Goal: Answer question/provide support: Share knowledge or assist other users

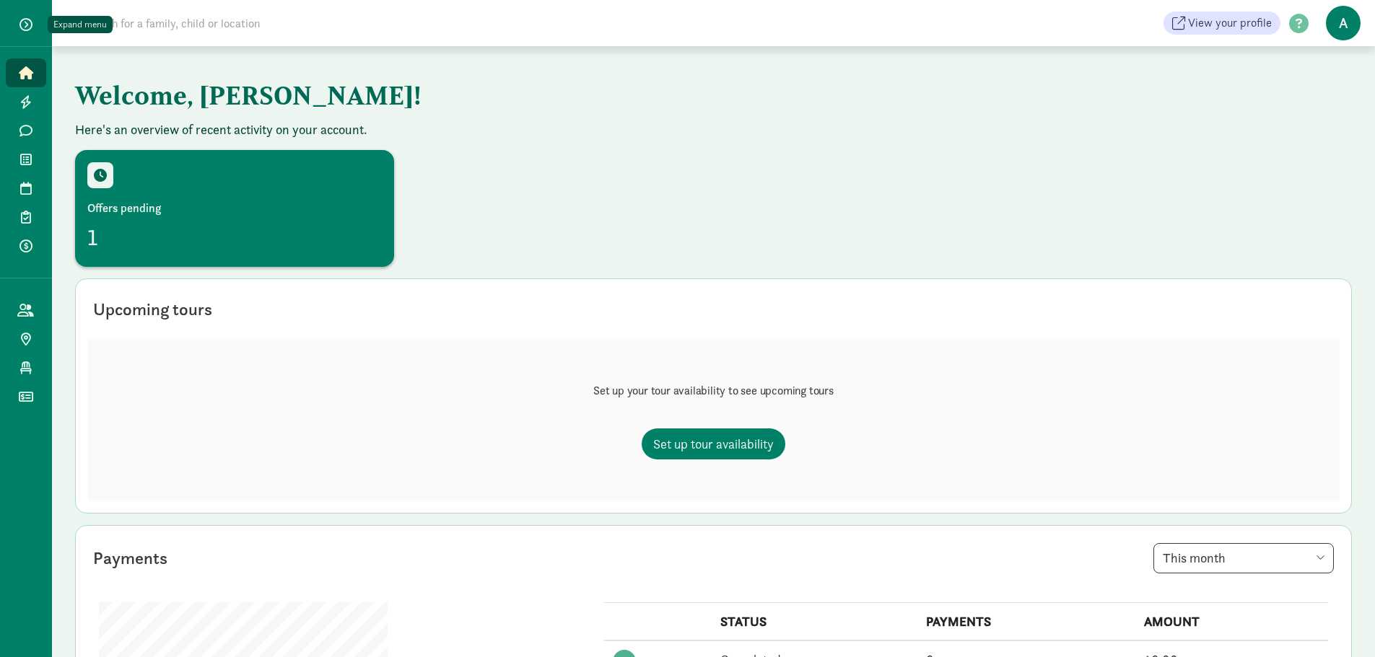
click at [18, 25] on button "button" at bounding box center [26, 24] width 36 height 25
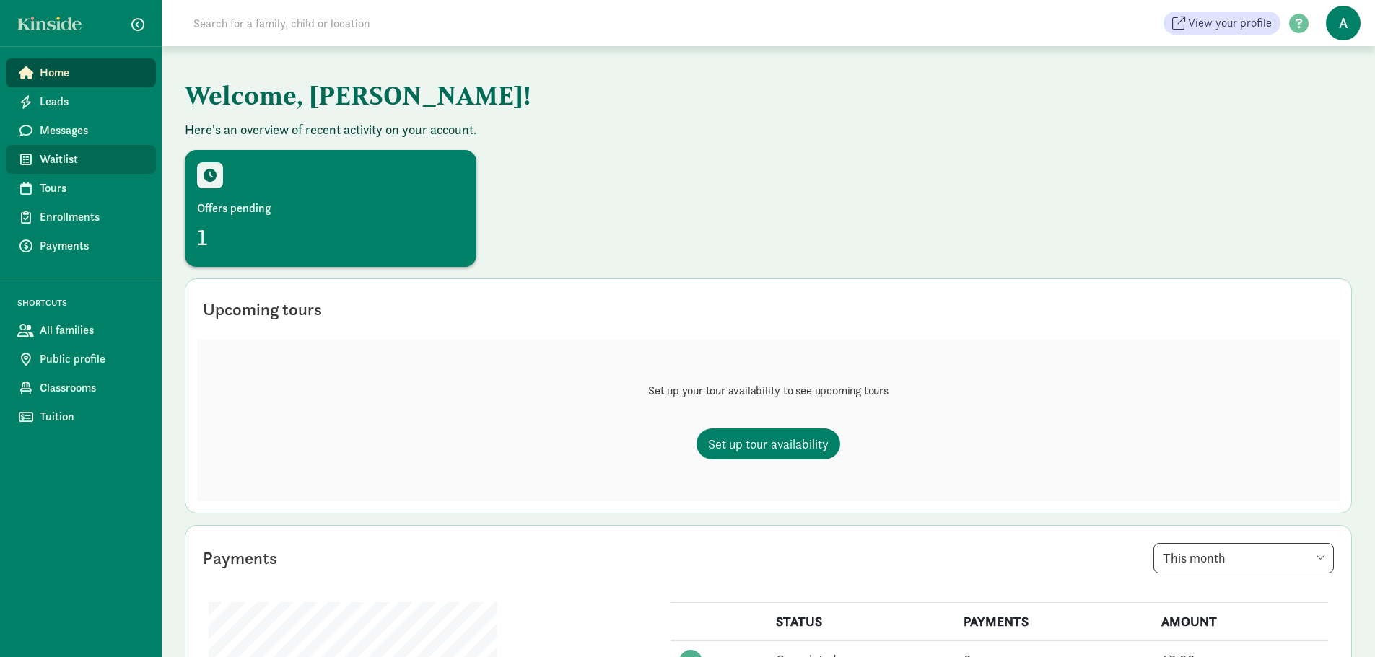
click at [57, 157] on span "Waitlist" at bounding box center [92, 159] width 105 height 17
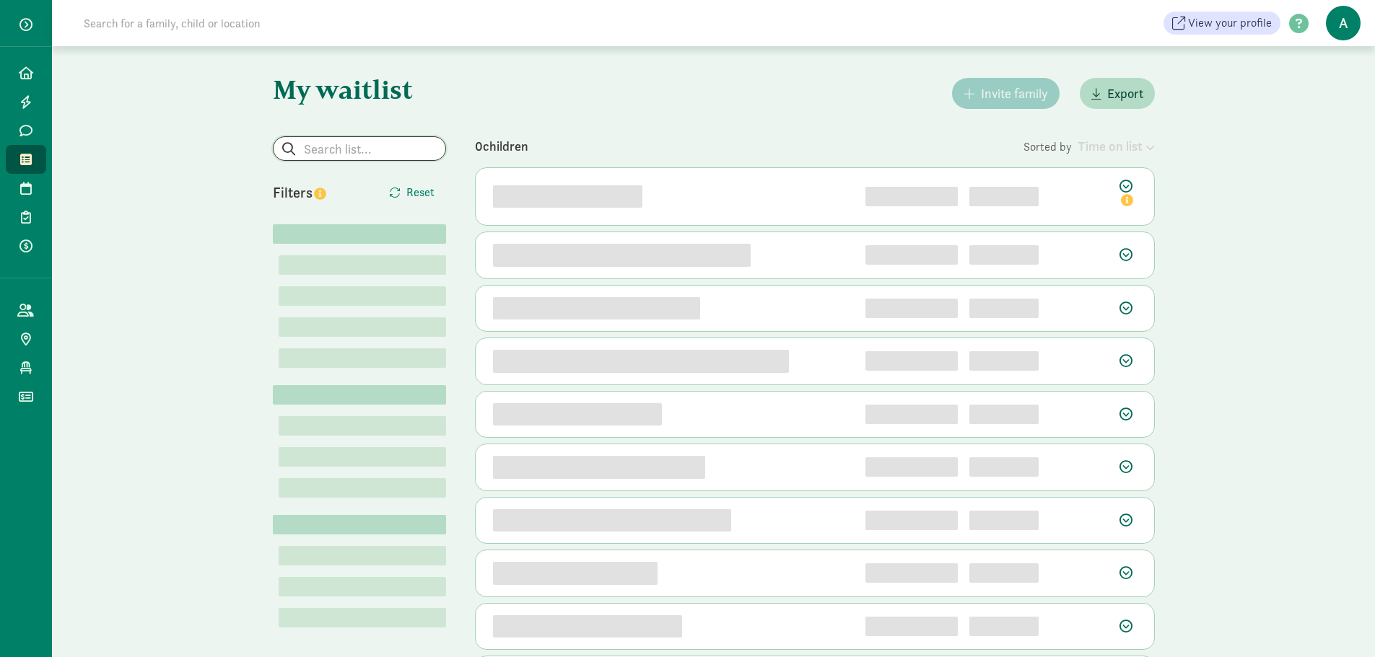
click at [357, 155] on input "search" at bounding box center [360, 148] width 172 height 23
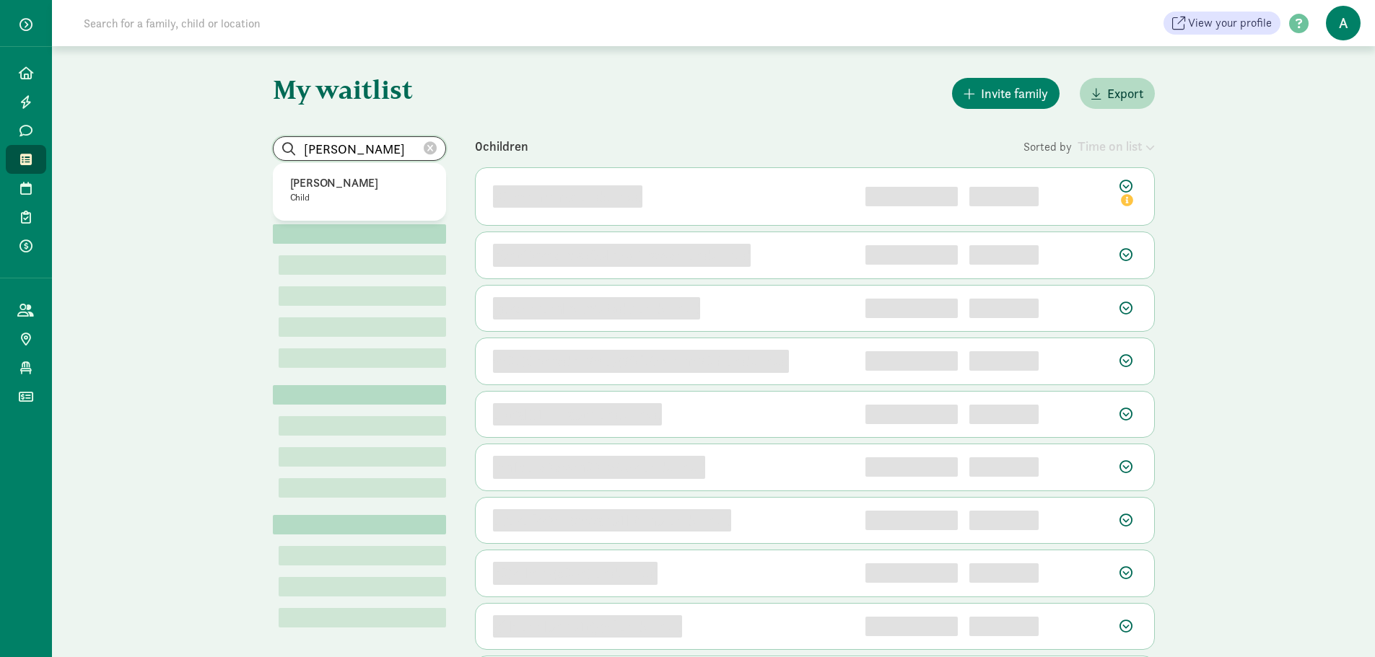
type input "nolan"
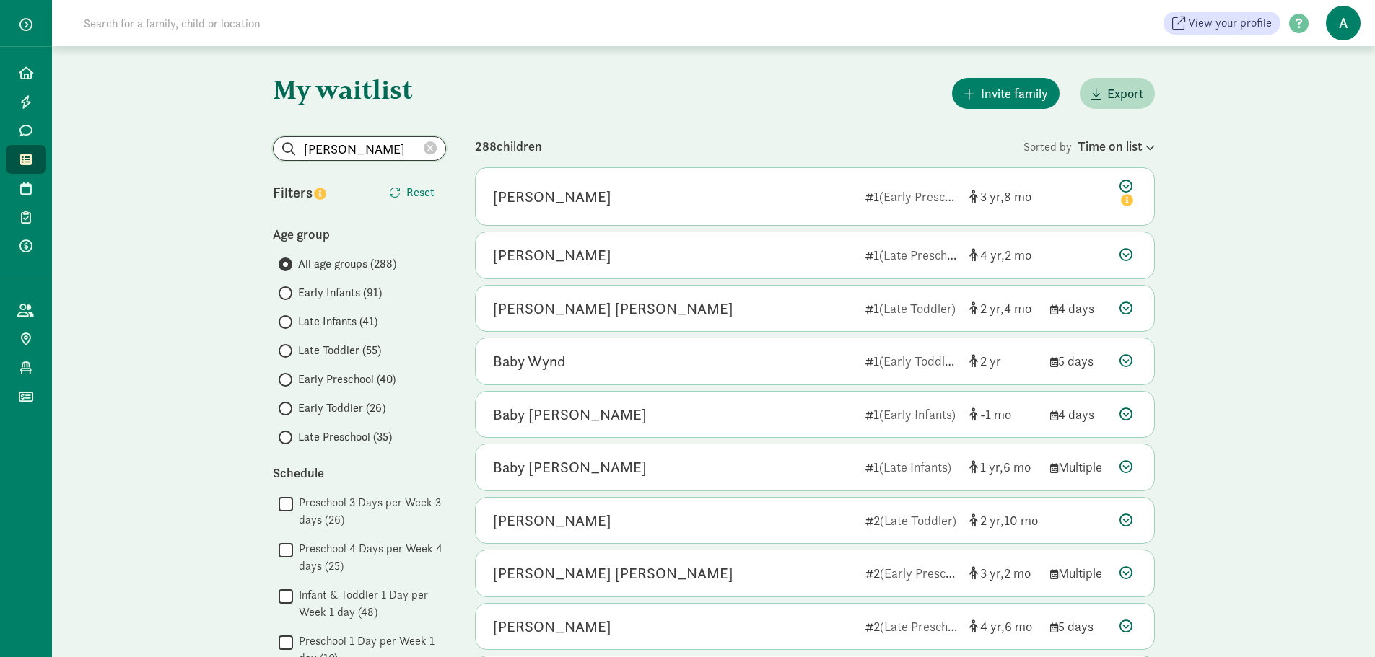
click at [346, 149] on input "nolan" at bounding box center [360, 148] width 172 height 23
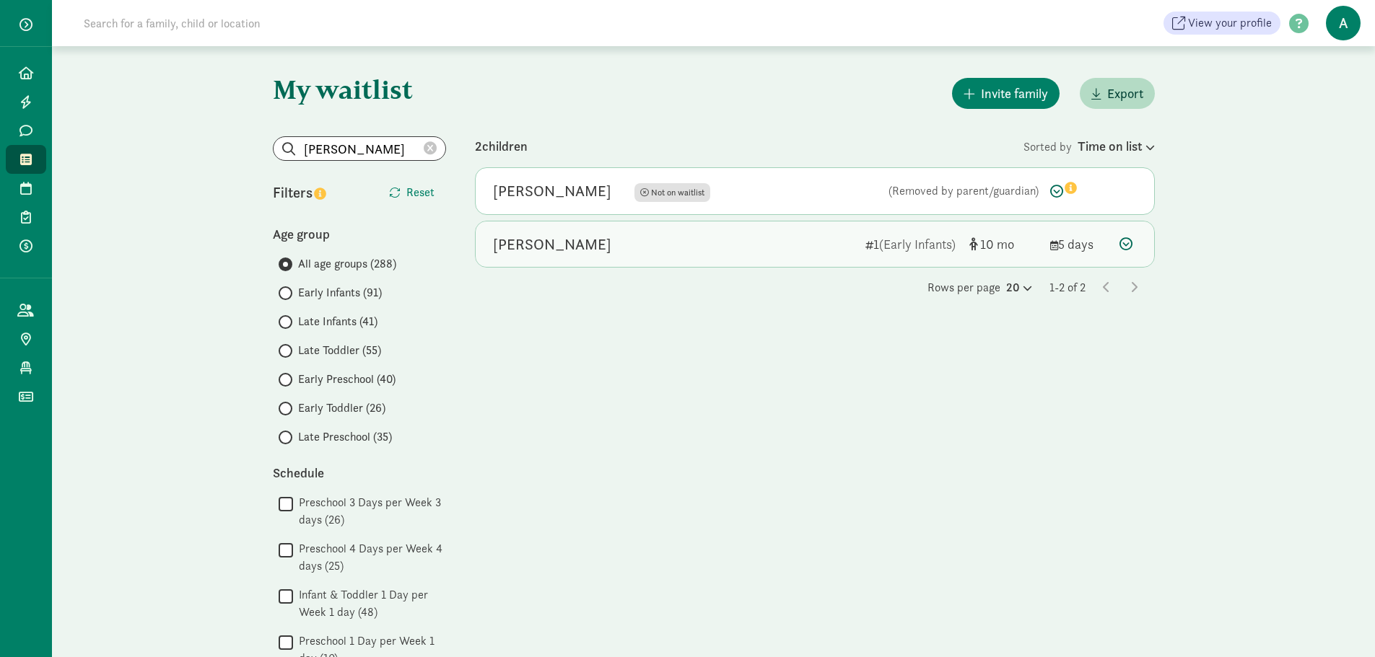
click at [1127, 244] on icon at bounding box center [1125, 243] width 13 height 13
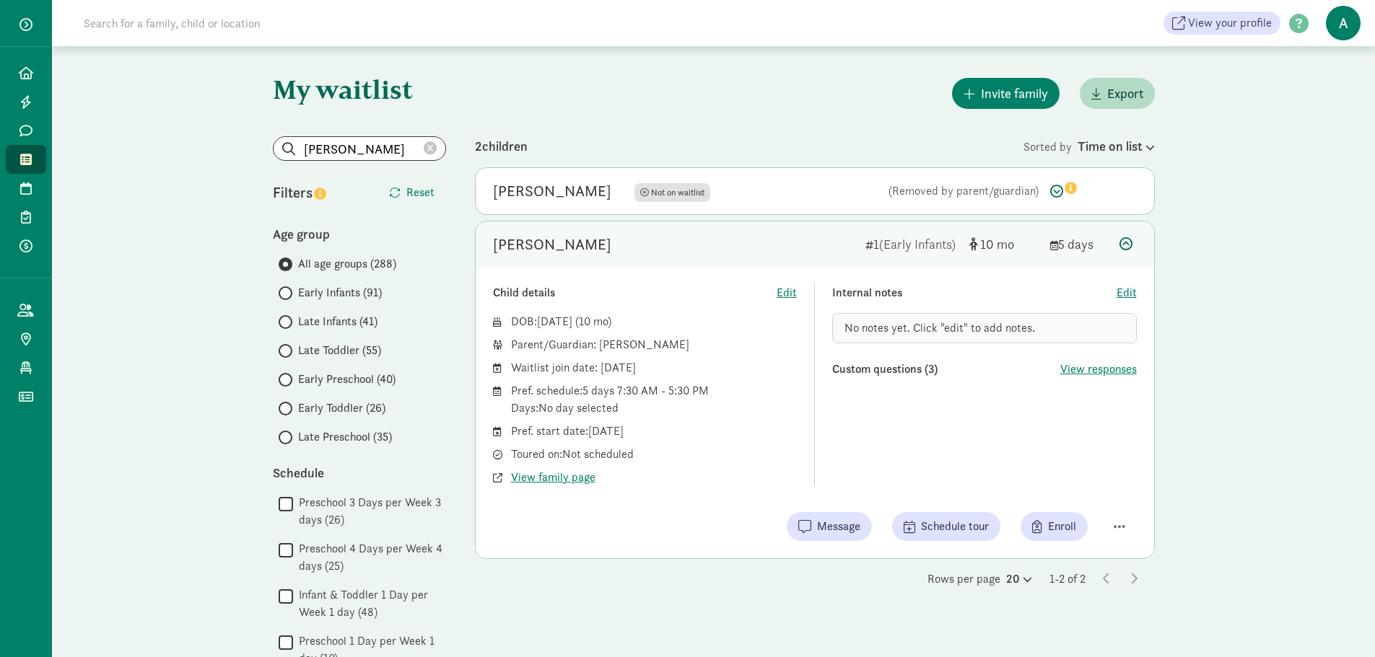
click at [687, 236] on div "Nolan Faessen" at bounding box center [673, 244] width 361 height 23
click at [561, 477] on span "View family page" at bounding box center [553, 477] width 84 height 17
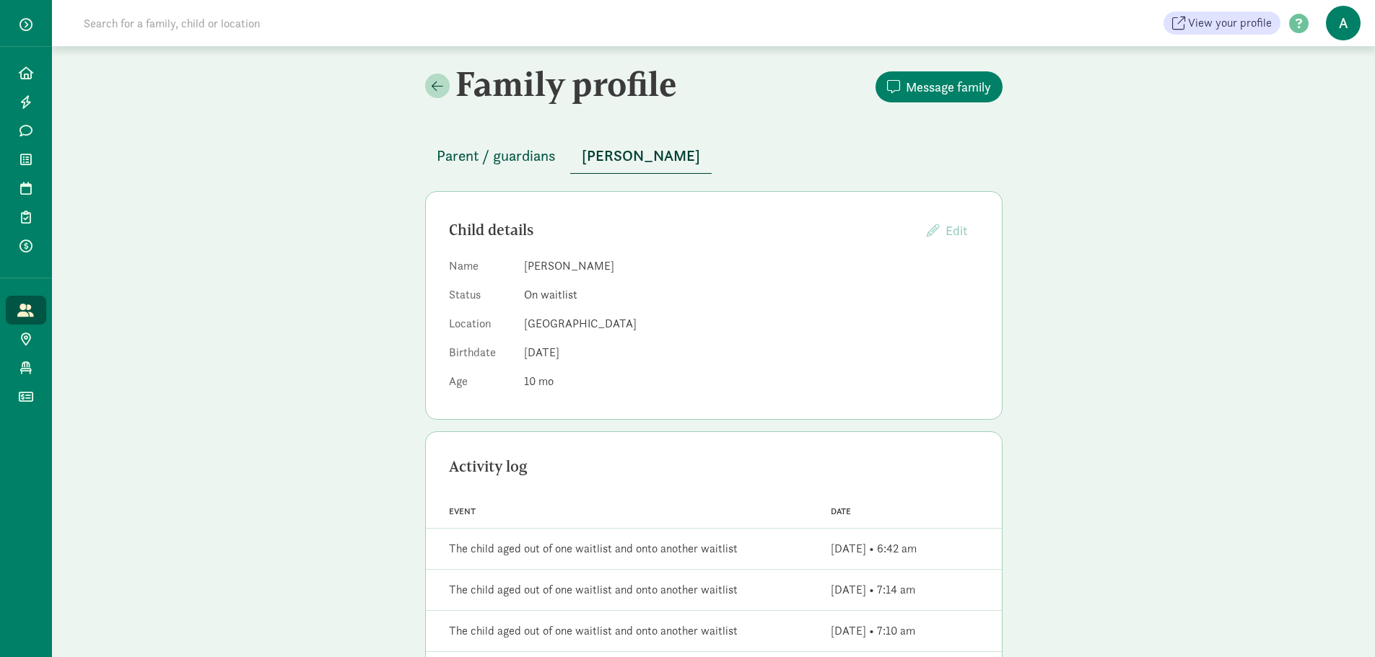
click at [478, 159] on span "Parent / guardians" at bounding box center [496, 155] width 119 height 23
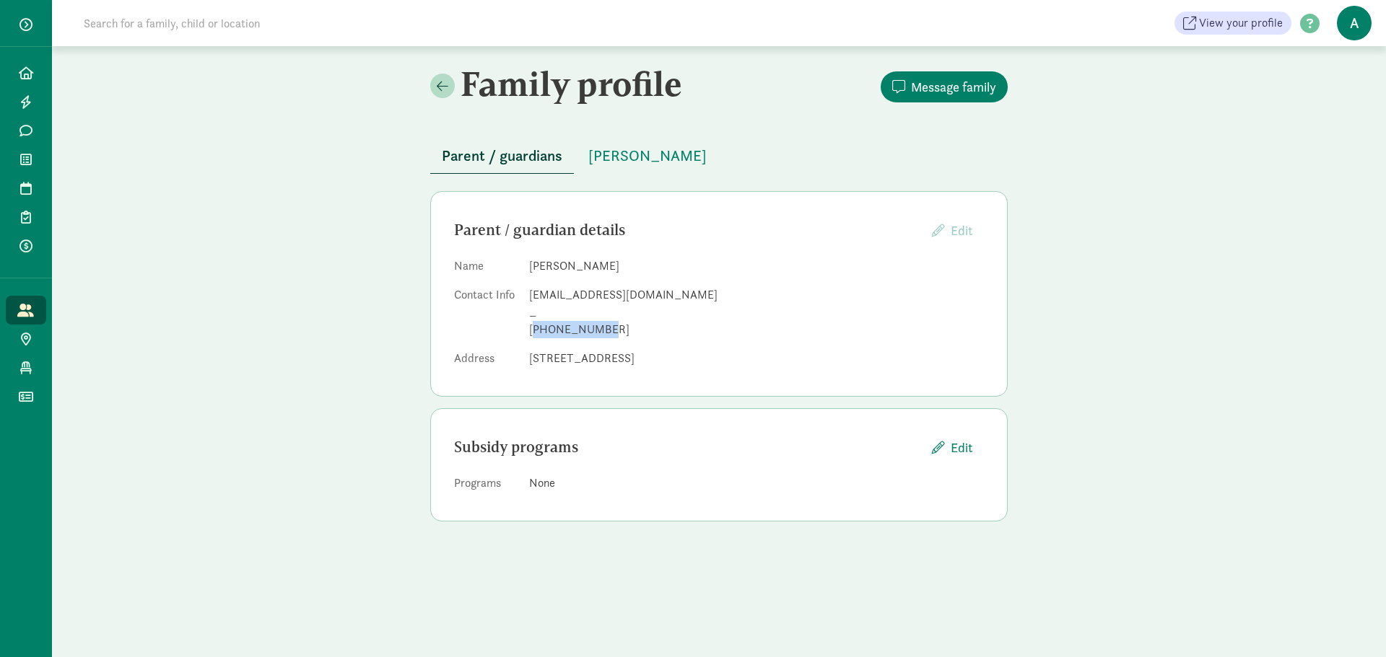
drag, startPoint x: 600, startPoint y: 333, endPoint x: 536, endPoint y: 333, distance: 64.2
click at [536, 333] on div "[PHONE_NUMBER]" at bounding box center [756, 329] width 455 height 17
click at [520, 333] on dl "Name Stephanie Marvin Contact Info smarvin333@gmail.com _ +17193062575 Address …" at bounding box center [719, 315] width 530 height 115
click at [624, 144] on span "[PERSON_NAME]" at bounding box center [647, 155] width 118 height 23
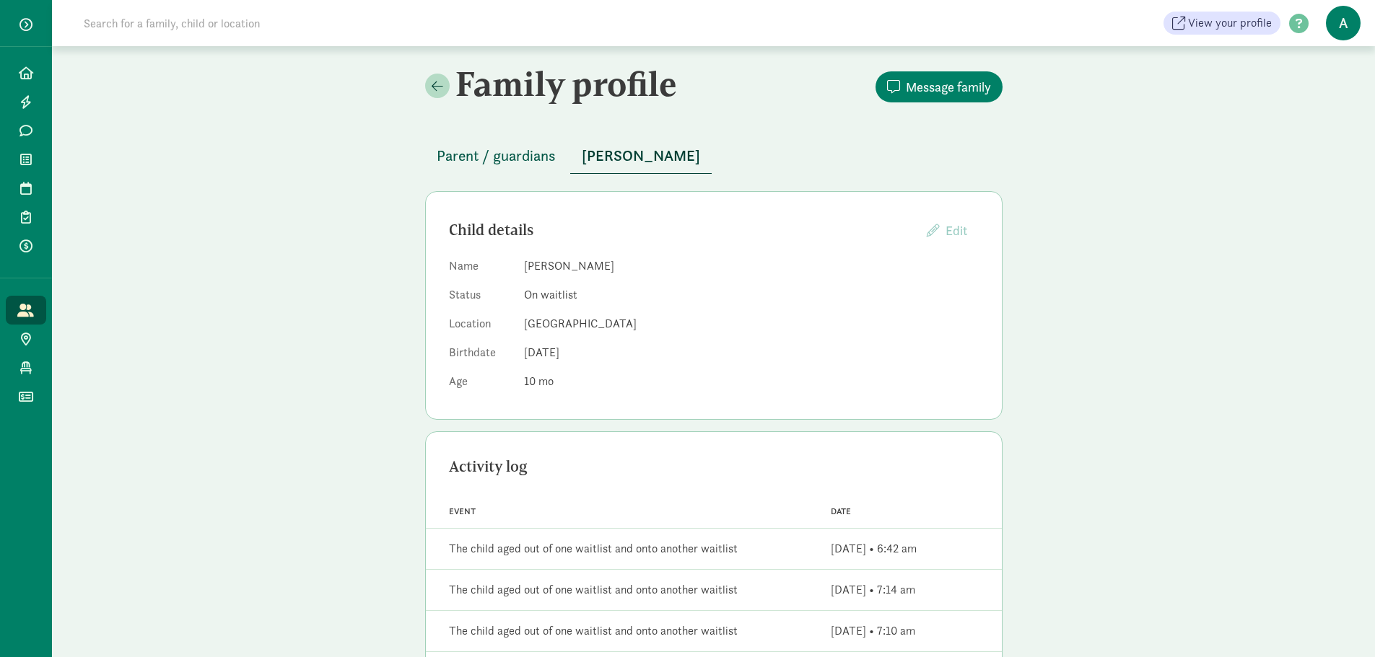
click at [508, 158] on span "Parent / guardians" at bounding box center [496, 155] width 119 height 23
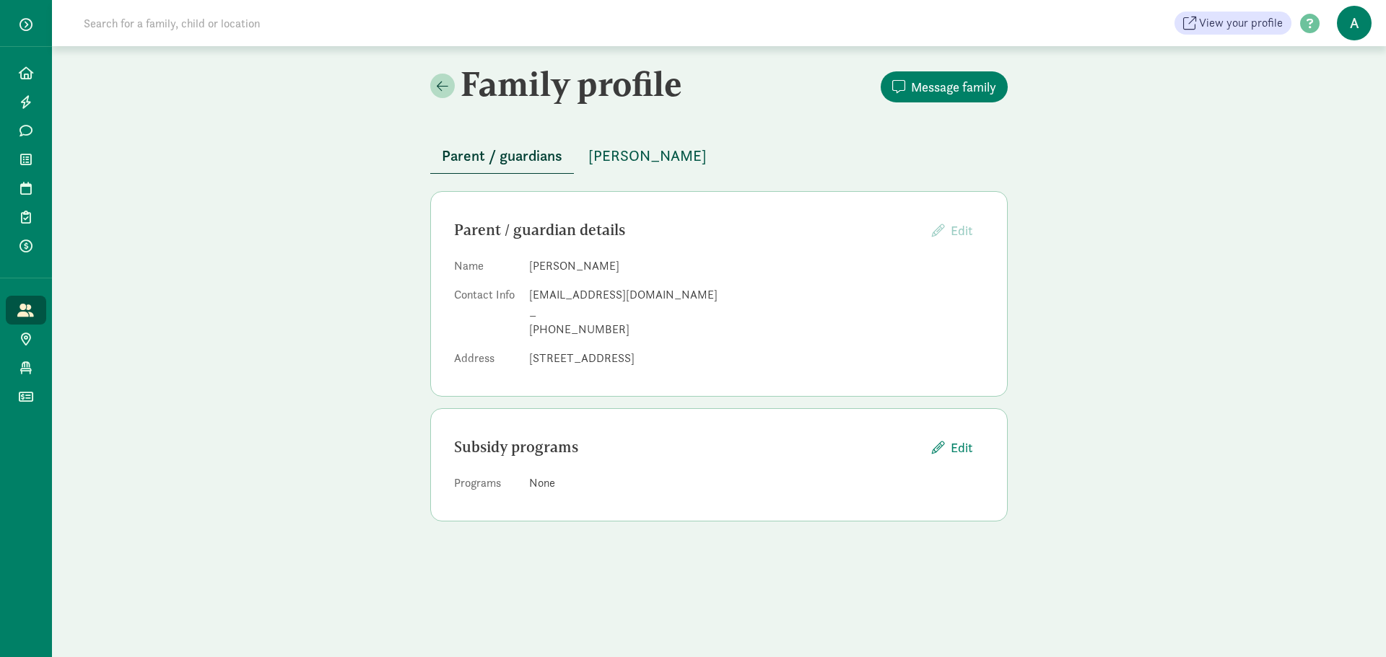
click at [618, 154] on span "[PERSON_NAME]" at bounding box center [647, 155] width 118 height 23
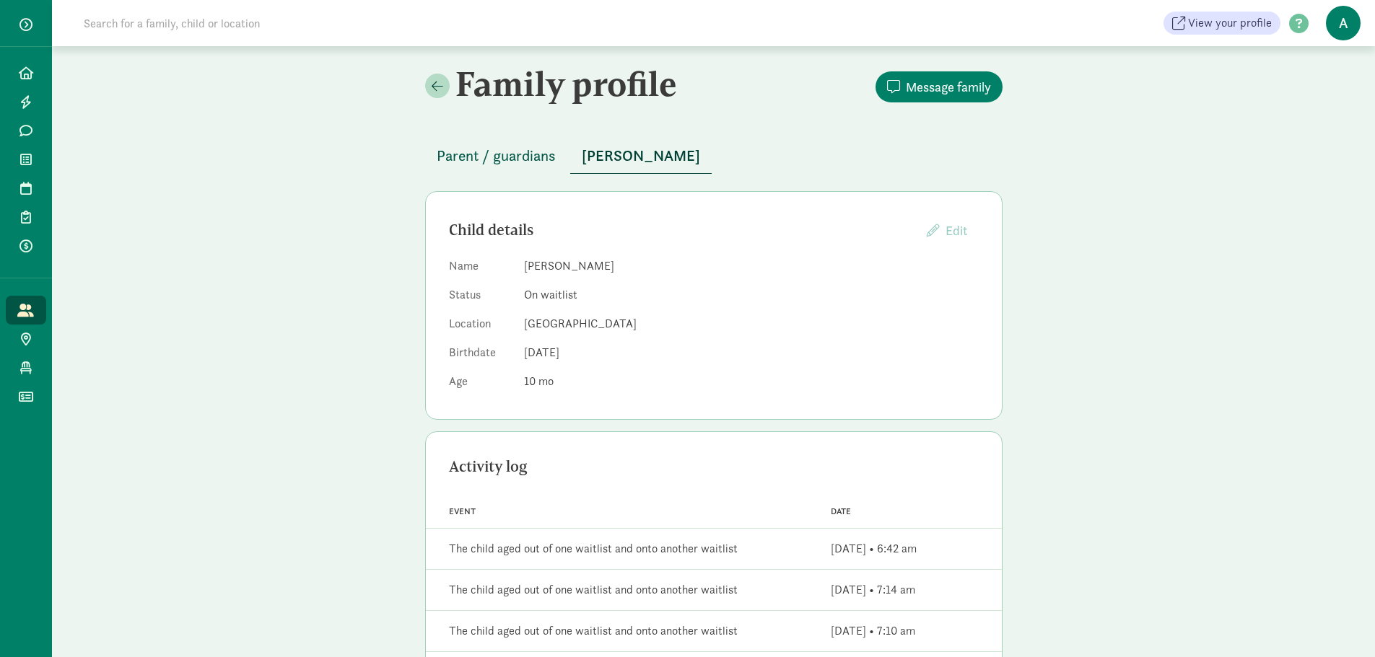
click at [502, 165] on span "Parent / guardians" at bounding box center [496, 155] width 119 height 23
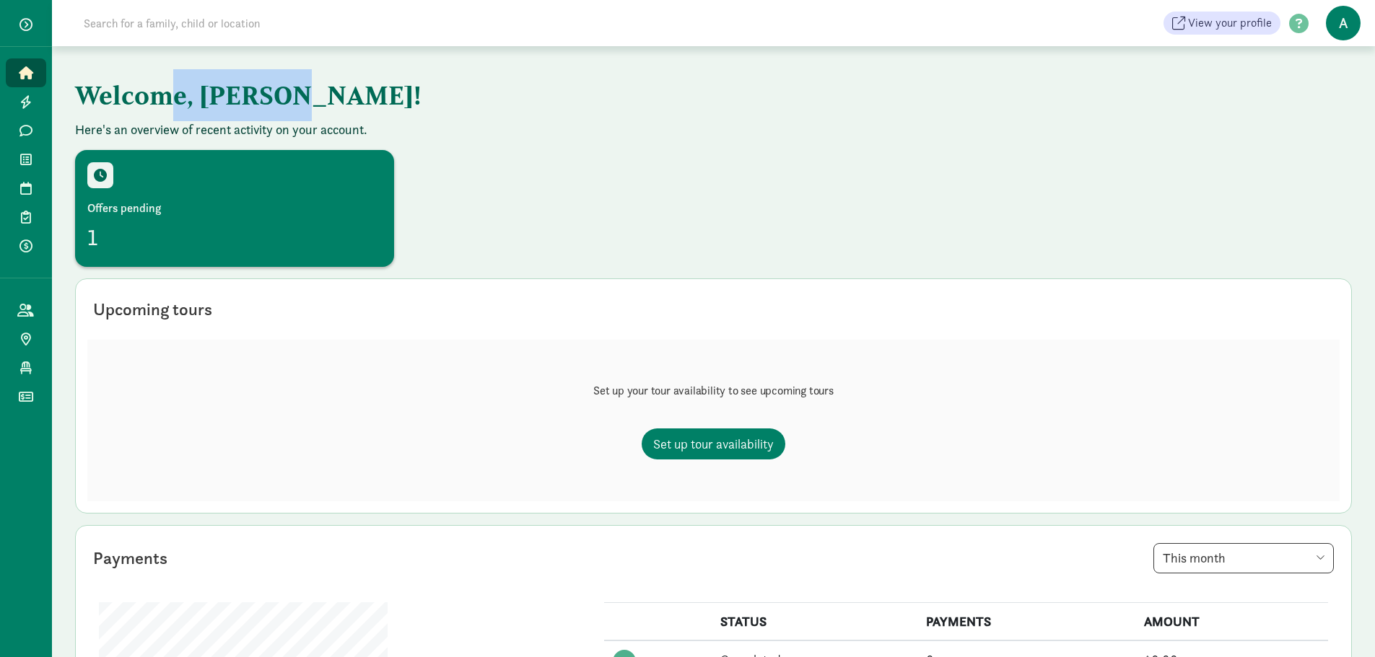
drag, startPoint x: 165, startPoint y: 95, endPoint x: 325, endPoint y: 95, distance: 160.9
click at [315, 95] on h1 "Welcome, Angela!" at bounding box center [432, 95] width 714 height 52
click at [336, 96] on h1 "Welcome, Angela!" at bounding box center [432, 95] width 714 height 52
click at [27, 149] on link "Waitlist" at bounding box center [26, 159] width 40 height 29
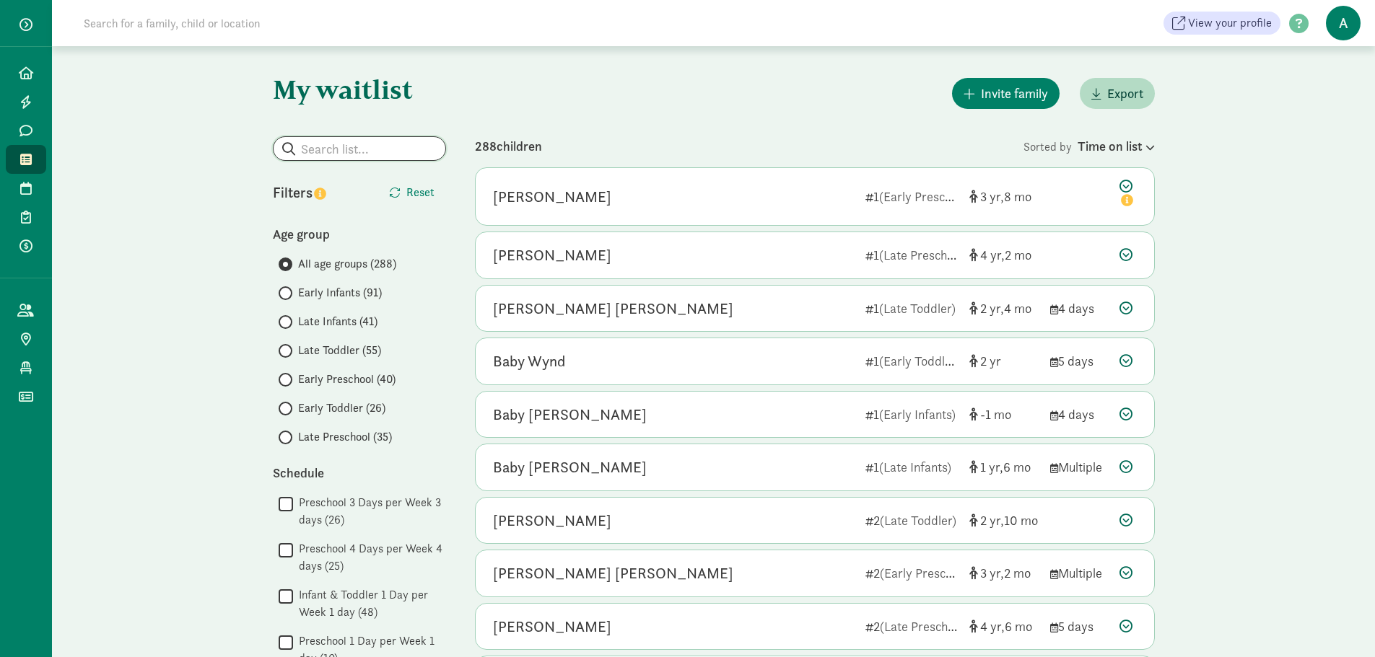
click at [417, 149] on input "search" at bounding box center [360, 148] width 172 height 23
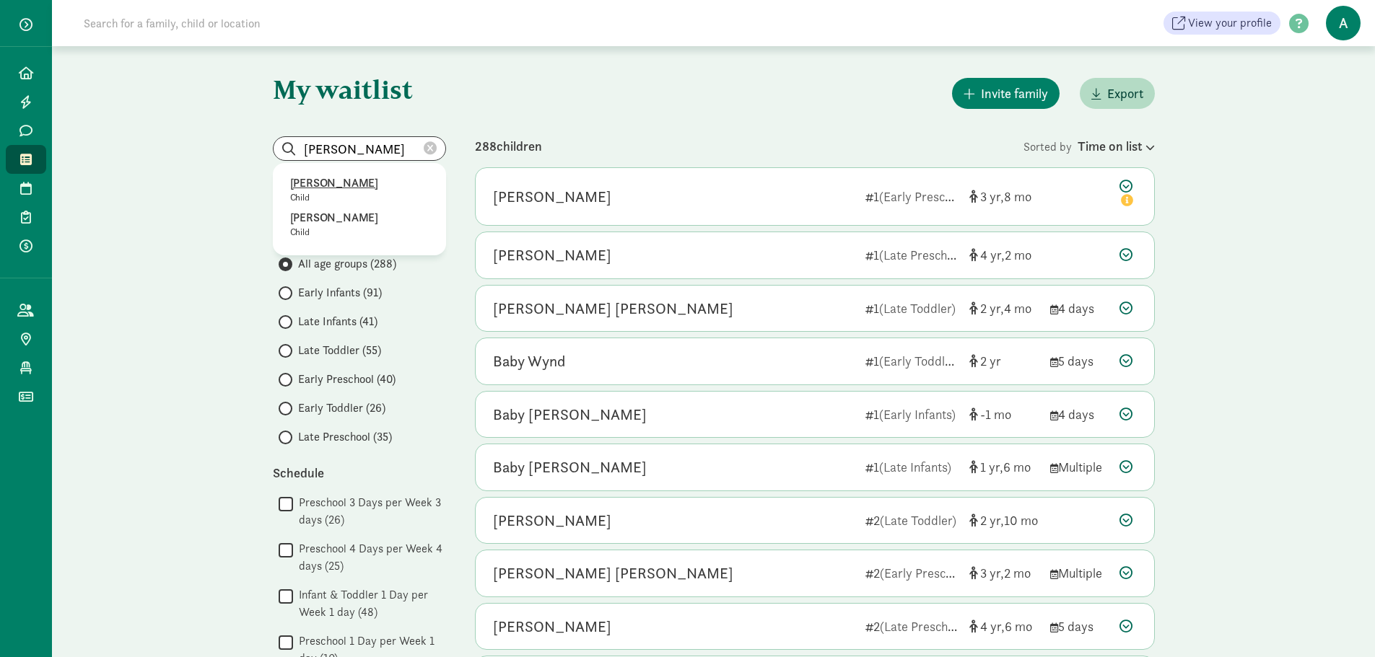
click at [361, 183] on p "Olivia G" at bounding box center [359, 183] width 139 height 17
type input "Olivia G"
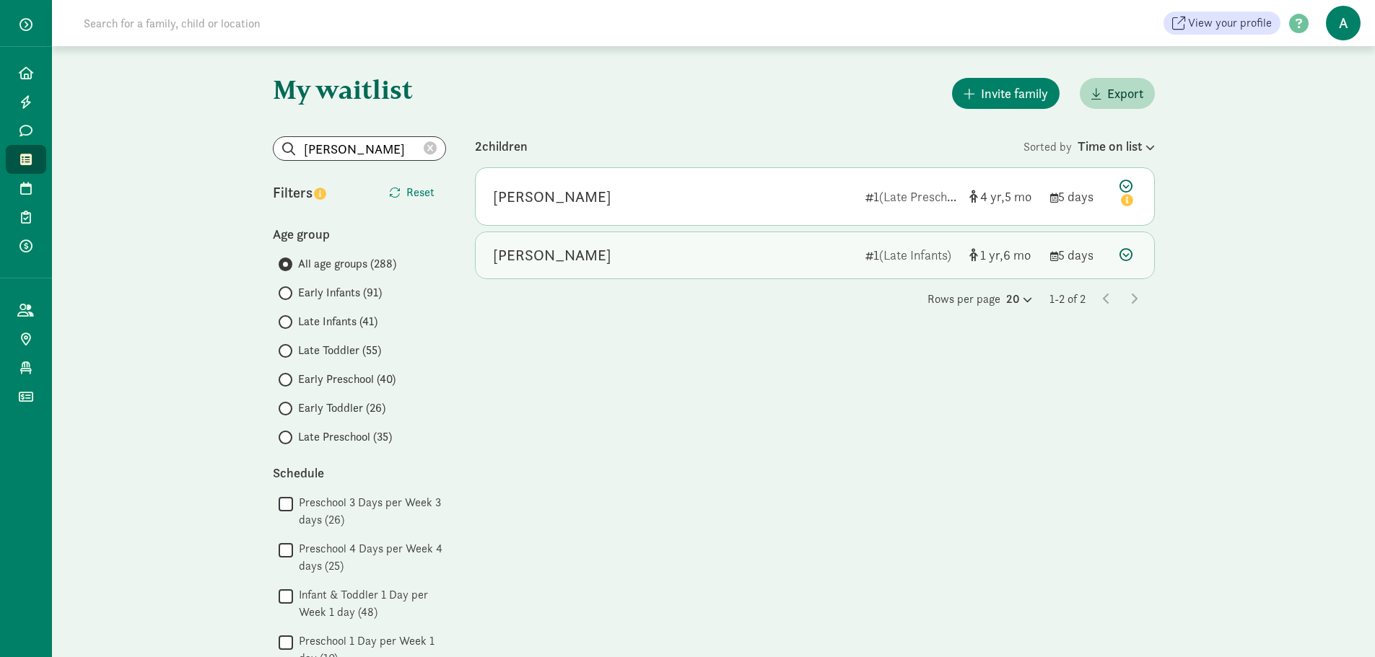
click at [671, 264] on div "Olivia G" at bounding box center [673, 255] width 361 height 23
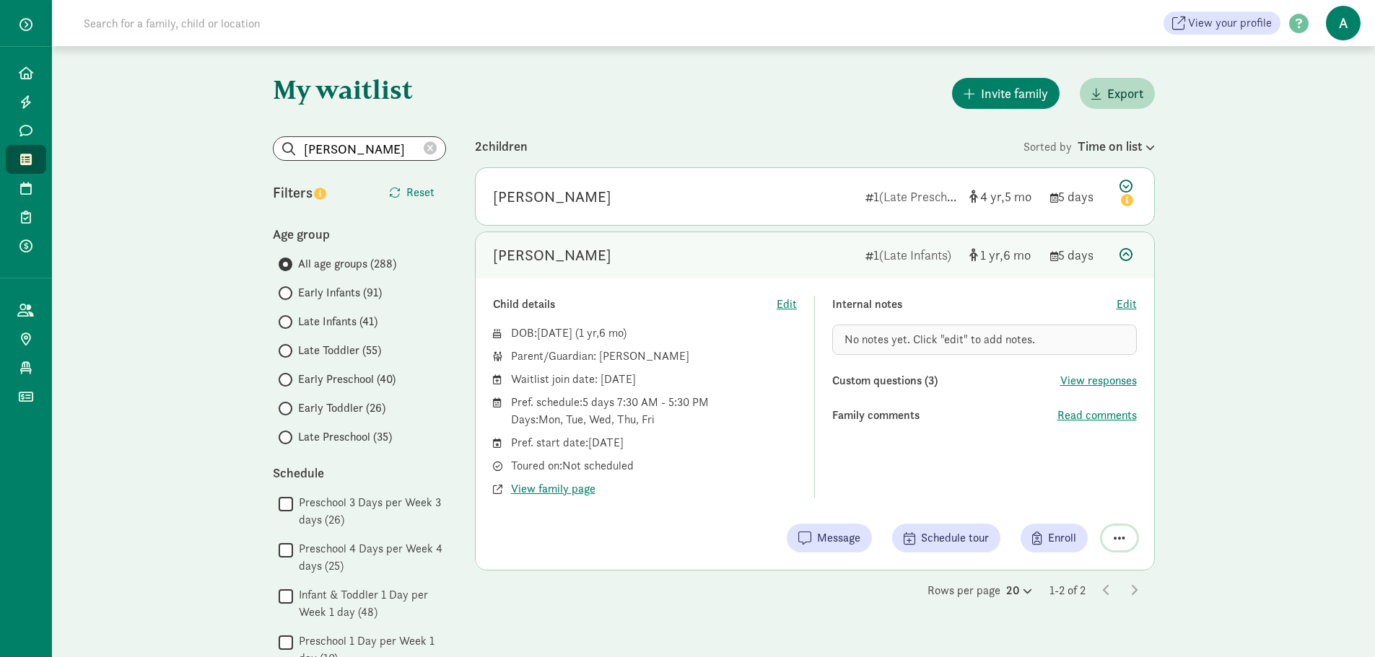
click at [1106, 534] on button "button" at bounding box center [1119, 538] width 35 height 25
click at [675, 451] on div "DOB: Feb 6, 2024 ( 1 6 ) Parent/Guardian: Julie Boano Waitlist join date: Janua…" at bounding box center [645, 411] width 305 height 173
click at [535, 481] on span "View family page" at bounding box center [553, 489] width 84 height 17
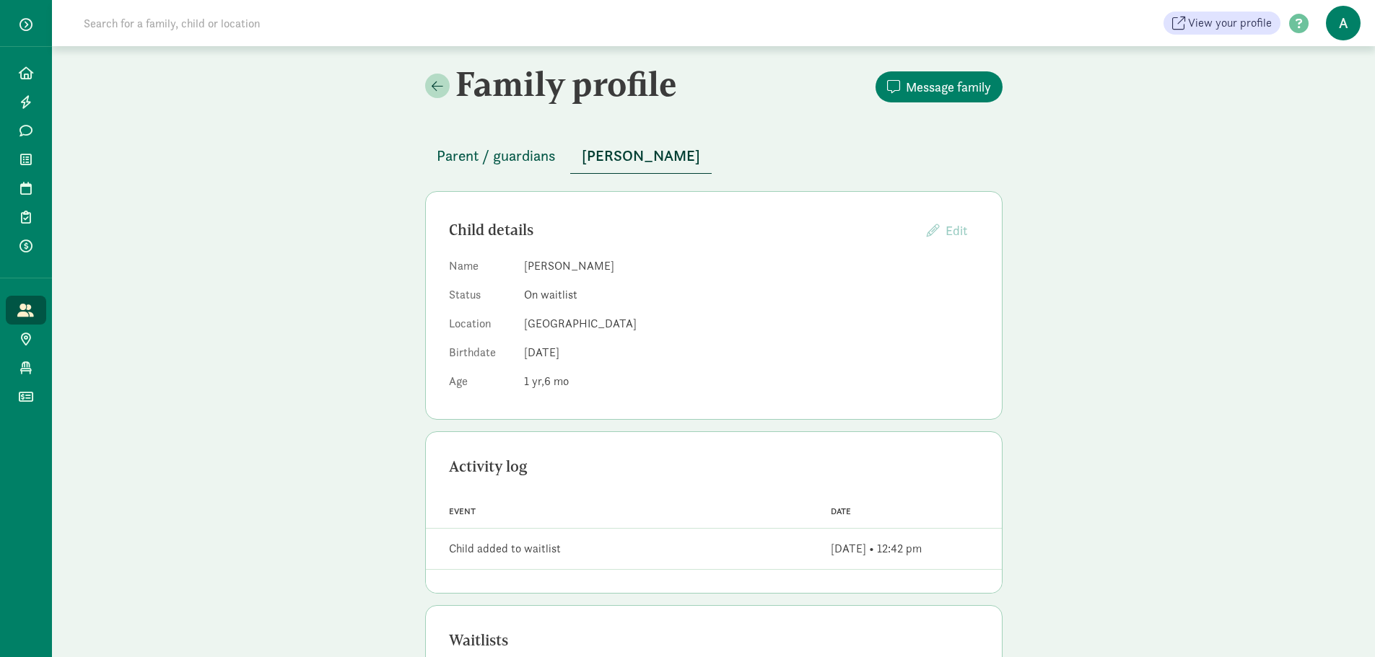
click at [525, 164] on span "Parent / guardians" at bounding box center [496, 155] width 119 height 23
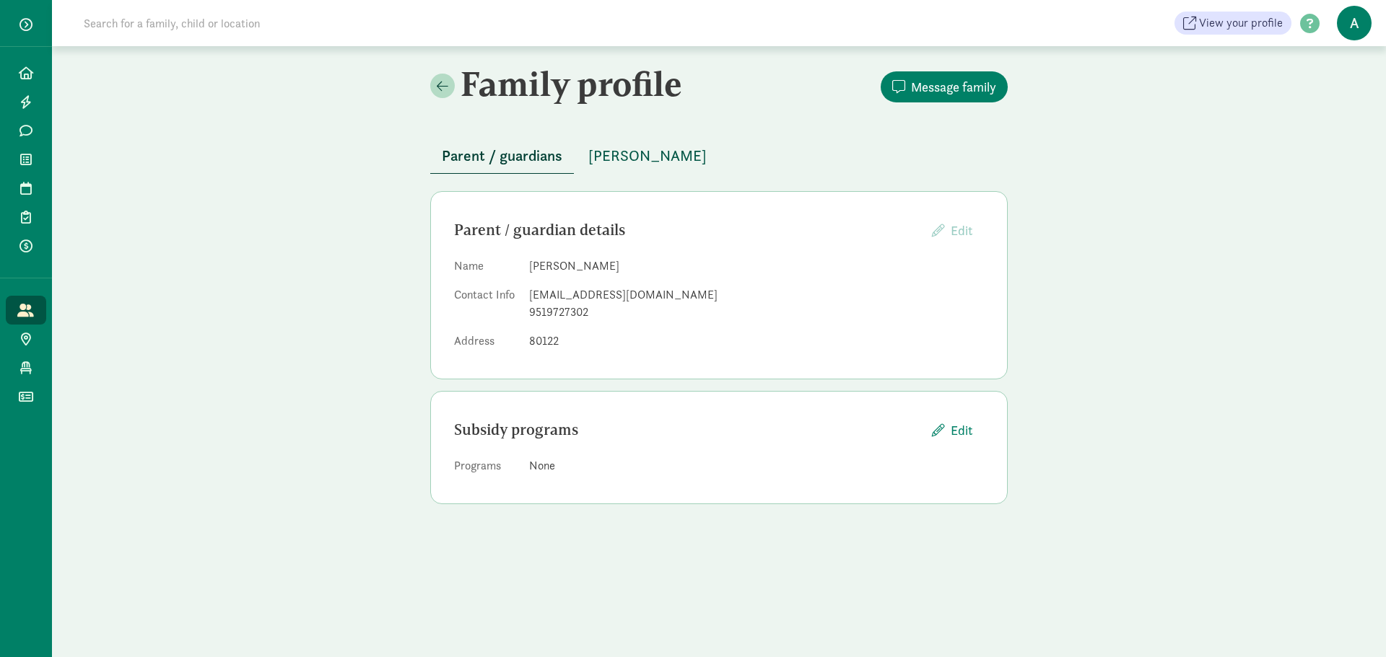
click at [634, 155] on span "Olivia G" at bounding box center [647, 155] width 118 height 23
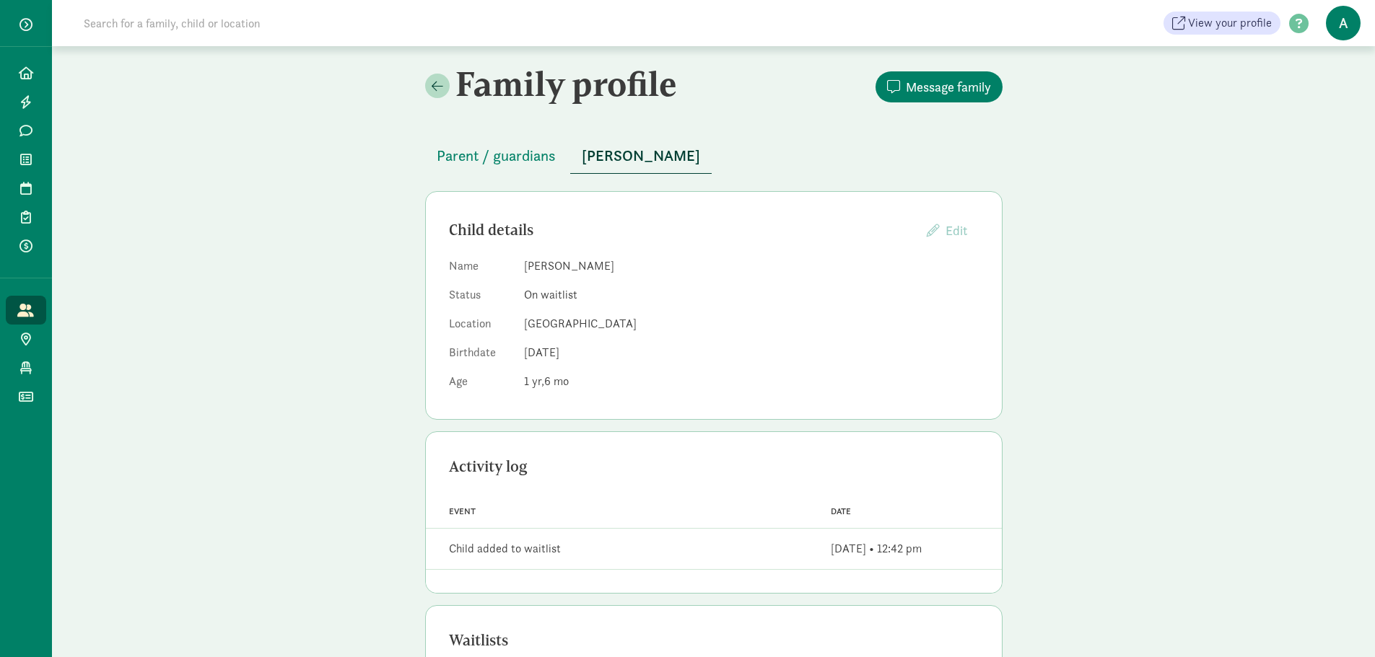
drag, startPoint x: 561, startPoint y: 298, endPoint x: 560, endPoint y: 355, distance: 57.0
click at [560, 355] on dl "Name Olivia G Status On waitlist Location Wildflower Nature School Birthdate Fe…" at bounding box center [714, 327] width 530 height 139
drag, startPoint x: 572, startPoint y: 359, endPoint x: 576, endPoint y: 287, distance: 72.3
click at [559, 351] on span "Feb 6, 2024" at bounding box center [541, 352] width 35 height 15
drag, startPoint x: 558, startPoint y: 325, endPoint x: 569, endPoint y: 355, distance: 32.4
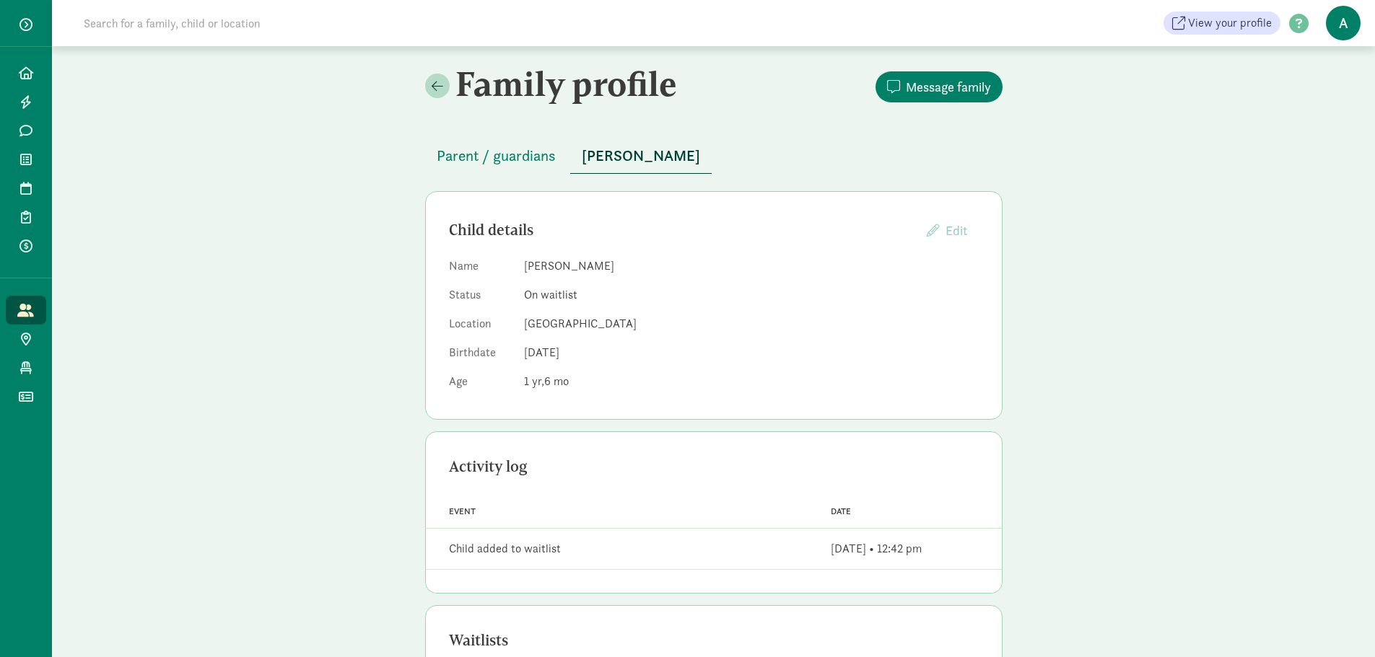
click at [561, 355] on dl "Name Olivia G Status On waitlist Location Wildflower Nature School Birthdate Fe…" at bounding box center [714, 327] width 530 height 139
click at [559, 355] on span "Feb 6, 2024" at bounding box center [541, 352] width 35 height 15
click at [564, 369] on dl "Name Olivia G Status On waitlist Location Wildflower Nature School Birthdate Fe…" at bounding box center [714, 327] width 530 height 139
drag, startPoint x: 566, startPoint y: 369, endPoint x: 564, endPoint y: 283, distance: 85.9
click at [567, 367] on dl "Name Olivia G Status On waitlist Location Wildflower Nature School Birthdate Fe…" at bounding box center [714, 327] width 530 height 139
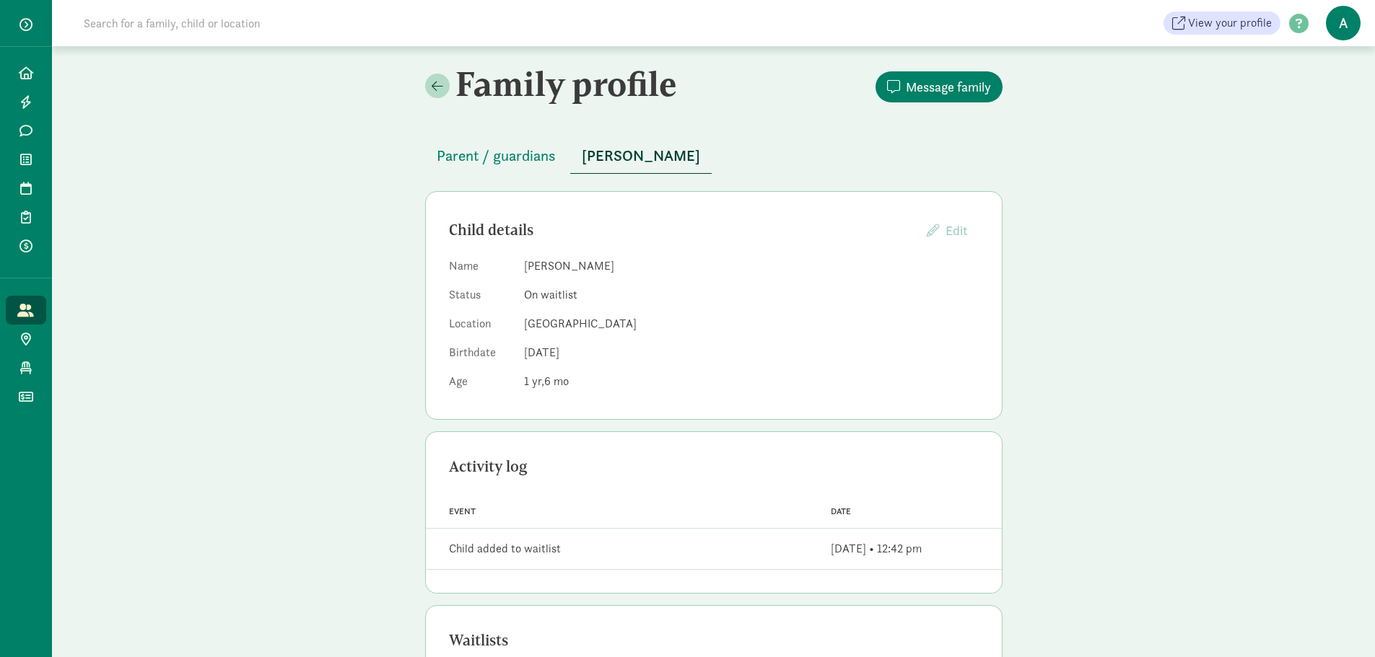
click at [562, 274] on dd "Olivia G" at bounding box center [751, 266] width 455 height 17
drag, startPoint x: 556, startPoint y: 320, endPoint x: 561, endPoint y: 367, distance: 47.9
click at [561, 367] on dl "Name Olivia G Status On waitlist Location Wildflower Nature School Birthdate Fe…" at bounding box center [714, 327] width 530 height 139
click at [564, 367] on dl "Name Olivia G Status On waitlist Location Wildflower Nature School Birthdate Fe…" at bounding box center [714, 327] width 530 height 139
click at [559, 280] on dl "Name Olivia G Status On waitlist Location Wildflower Nature School Birthdate Fe…" at bounding box center [714, 327] width 530 height 139
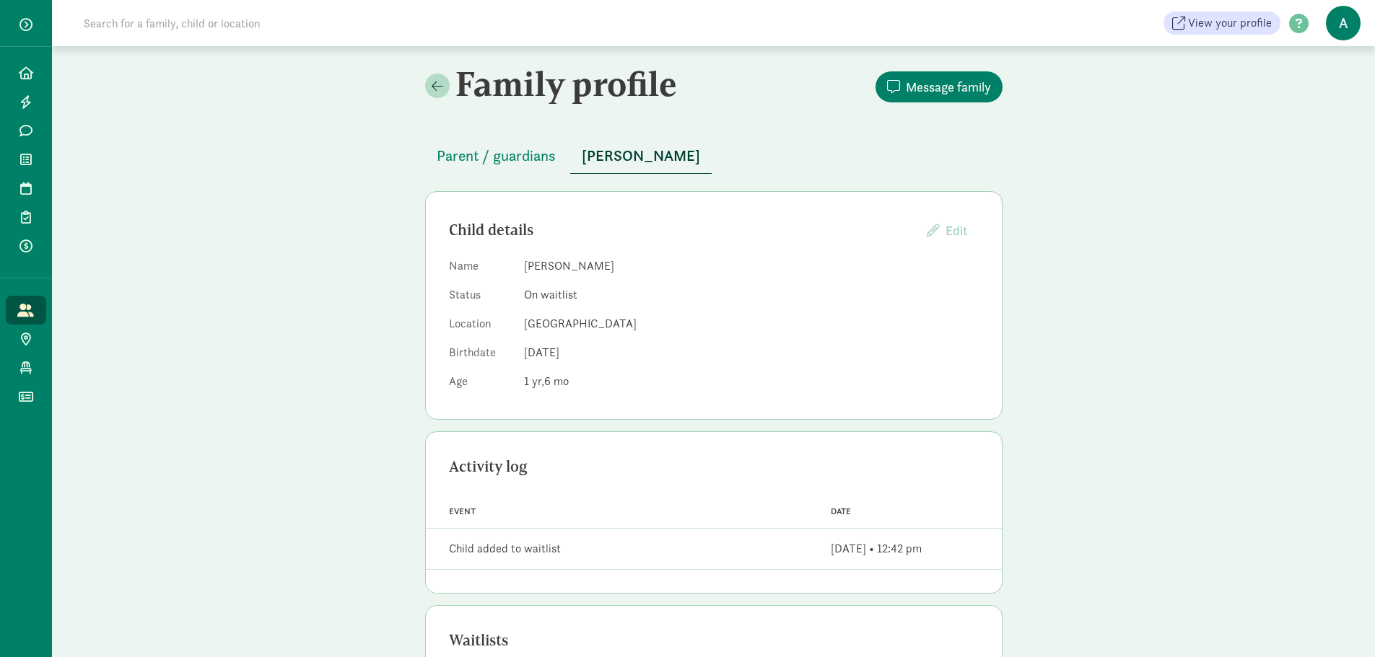
drag, startPoint x: 552, startPoint y: 317, endPoint x: 558, endPoint y: 349, distance: 33.0
click at [558, 349] on dl "Name Olivia G Status On waitlist Location Wildflower Nature School Birthdate Fe…" at bounding box center [714, 327] width 530 height 139
click at [559, 349] on span "Feb 6, 2024" at bounding box center [541, 352] width 35 height 15
click at [514, 165] on span "Parent / guardians" at bounding box center [496, 155] width 119 height 23
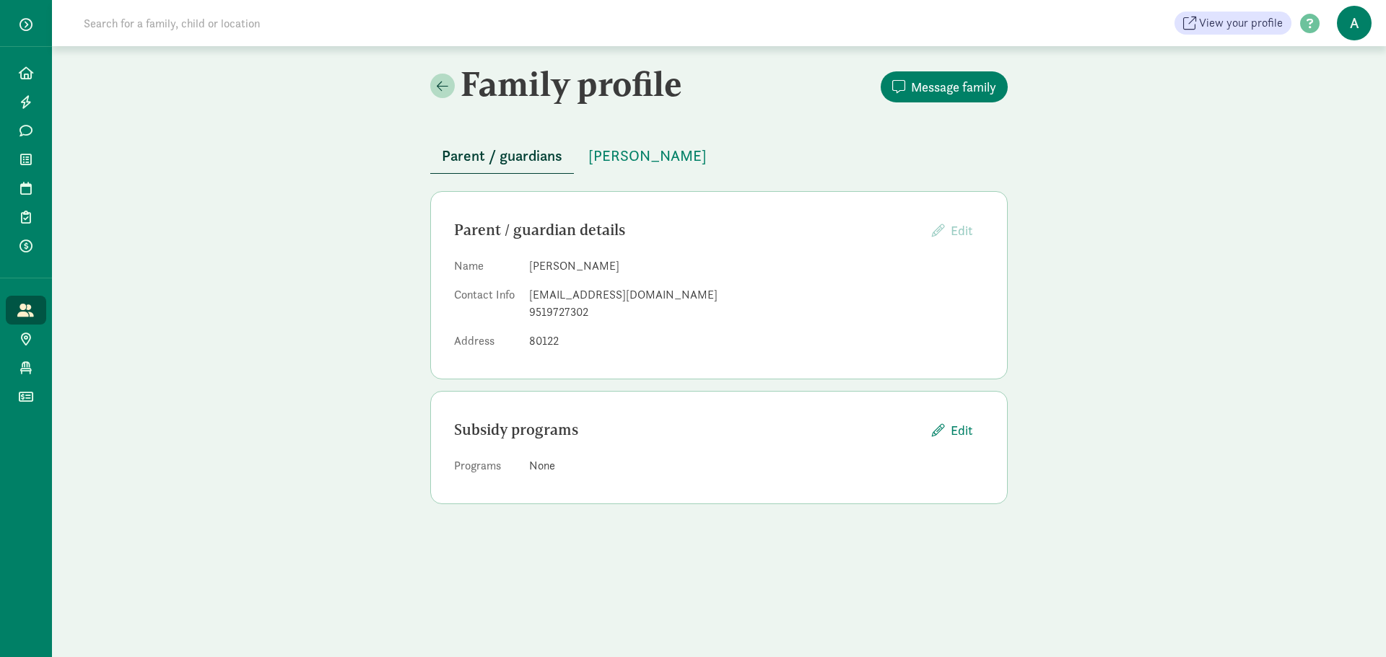
click at [710, 243] on div "Parent / guardian details Edit Providers cannot edit parents who have created a…" at bounding box center [719, 230] width 530 height 31
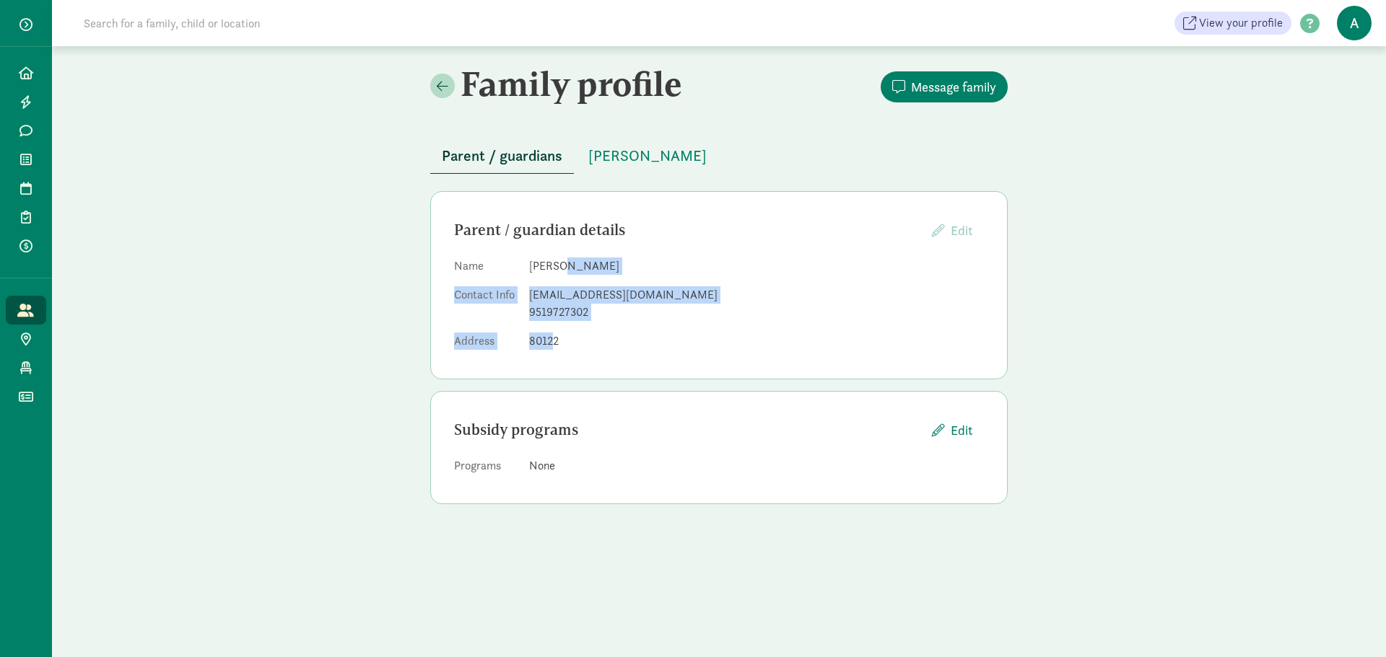
drag, startPoint x: 551, startPoint y: 279, endPoint x: 559, endPoint y: 331, distance: 53.2
click at [556, 331] on dl "Name Julie Boano Contact Info julieannboano@gmail.com 9519727302 Address 80122" at bounding box center [719, 307] width 530 height 98
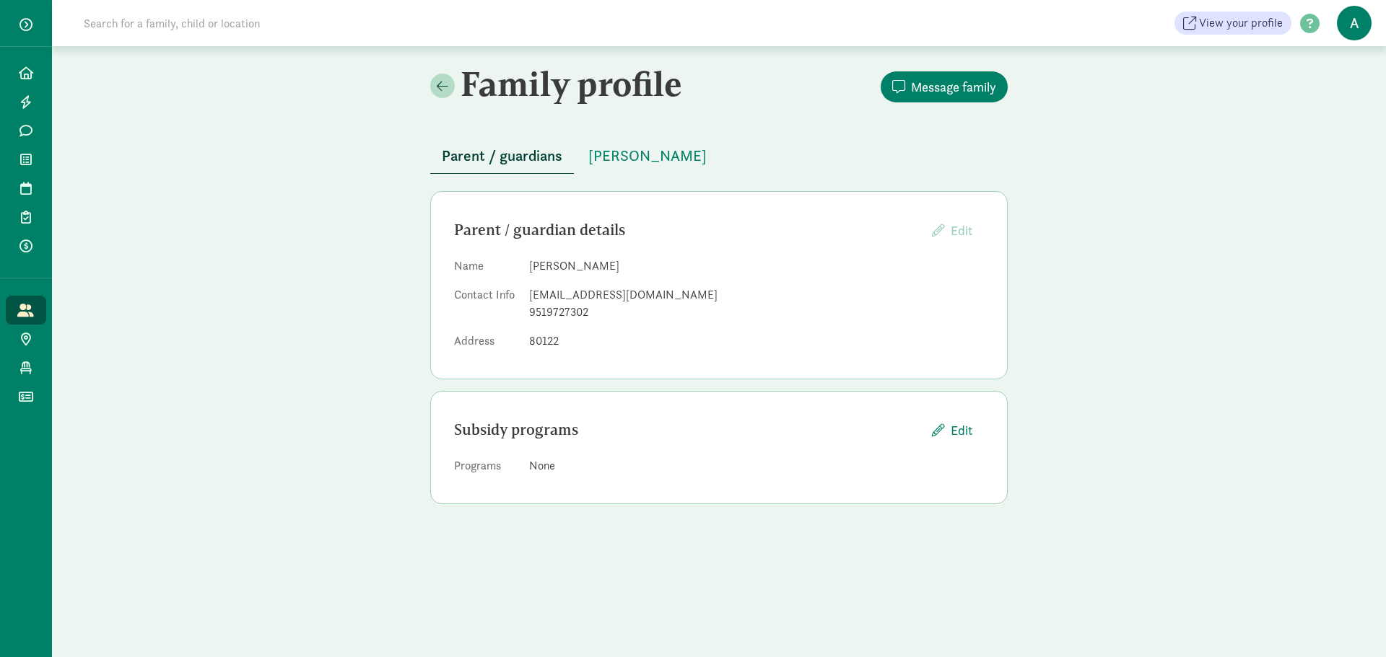
drag, startPoint x: 562, startPoint y: 331, endPoint x: 555, endPoint y: 261, distance: 70.4
click at [562, 323] on dl "Name Julie Boano Contact Info julieannboano@gmail.com 9519727302 Address 80122" at bounding box center [719, 307] width 530 height 98
drag, startPoint x: 556, startPoint y: 292, endPoint x: 566, endPoint y: 322, distance: 31.3
click at [566, 322] on div "Parent / guardian details Edit Providers cannot edit parents who have created a…" at bounding box center [718, 285] width 577 height 188
click at [577, 318] on div "9519727302" at bounding box center [756, 312] width 455 height 17
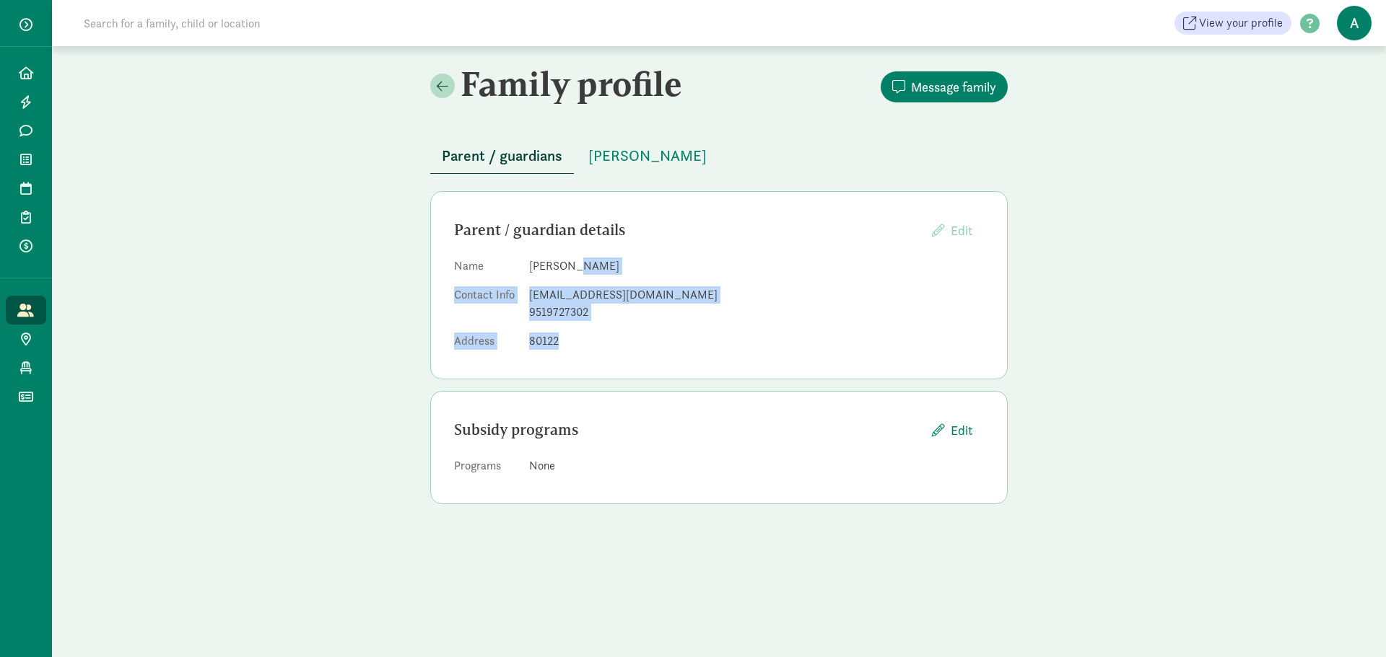
drag, startPoint x: 572, startPoint y: 293, endPoint x: 583, endPoint y: 333, distance: 41.8
click at [583, 333] on dl "Name Julie Boano Contact Info julieannboano@gmail.com 9519727302 Address 80122" at bounding box center [719, 307] width 530 height 98
click at [591, 333] on dd "80122" at bounding box center [756, 341] width 455 height 17
drag, startPoint x: 567, startPoint y: 266, endPoint x: 564, endPoint y: 322, distance: 55.6
click at [564, 322] on dl "Name Julie Boano Contact Info julieannboano@gmail.com 9519727302 Address 80122" at bounding box center [719, 307] width 530 height 98
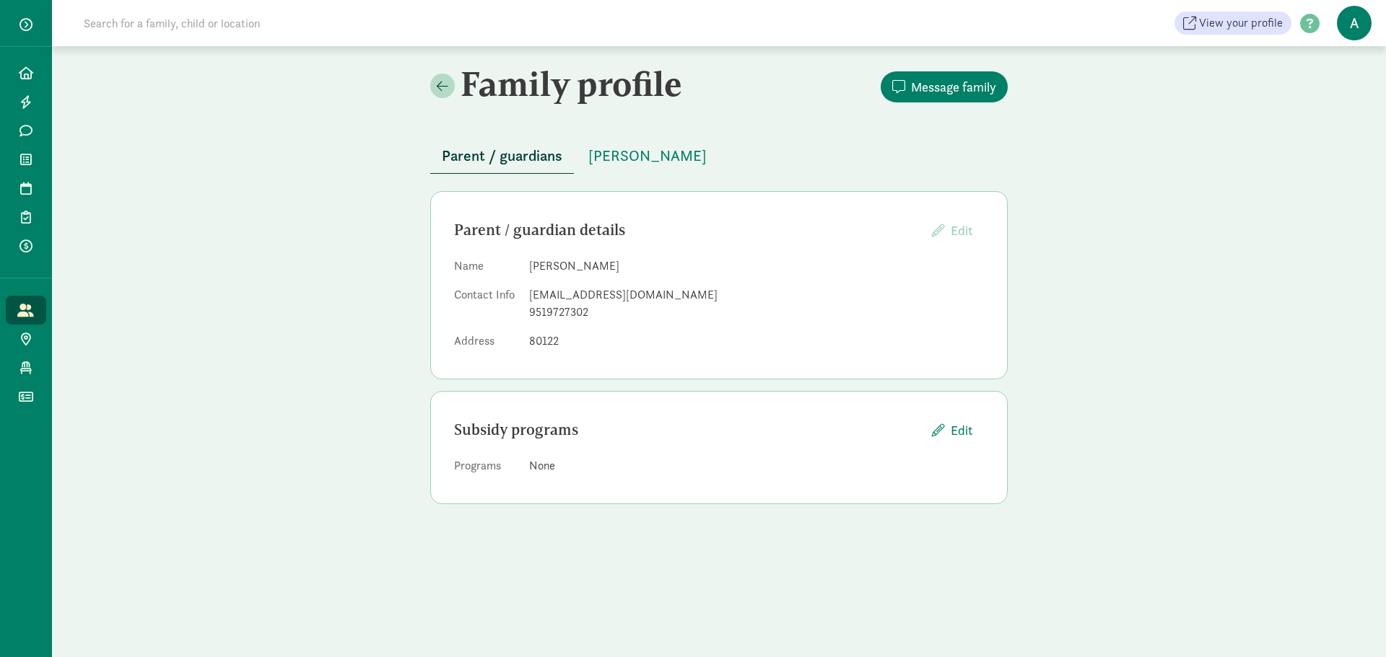
drag, startPoint x: 579, startPoint y: 315, endPoint x: 574, endPoint y: 276, distance: 39.3
click at [579, 313] on div "9519727302" at bounding box center [756, 312] width 455 height 17
drag, startPoint x: 569, startPoint y: 251, endPoint x: 582, endPoint y: 306, distance: 56.2
click at [571, 310] on div "Parent / guardian details Edit Providers cannot edit parents who have created a…" at bounding box center [718, 285] width 577 height 188
click at [582, 306] on div "9519727302" at bounding box center [756, 312] width 455 height 17
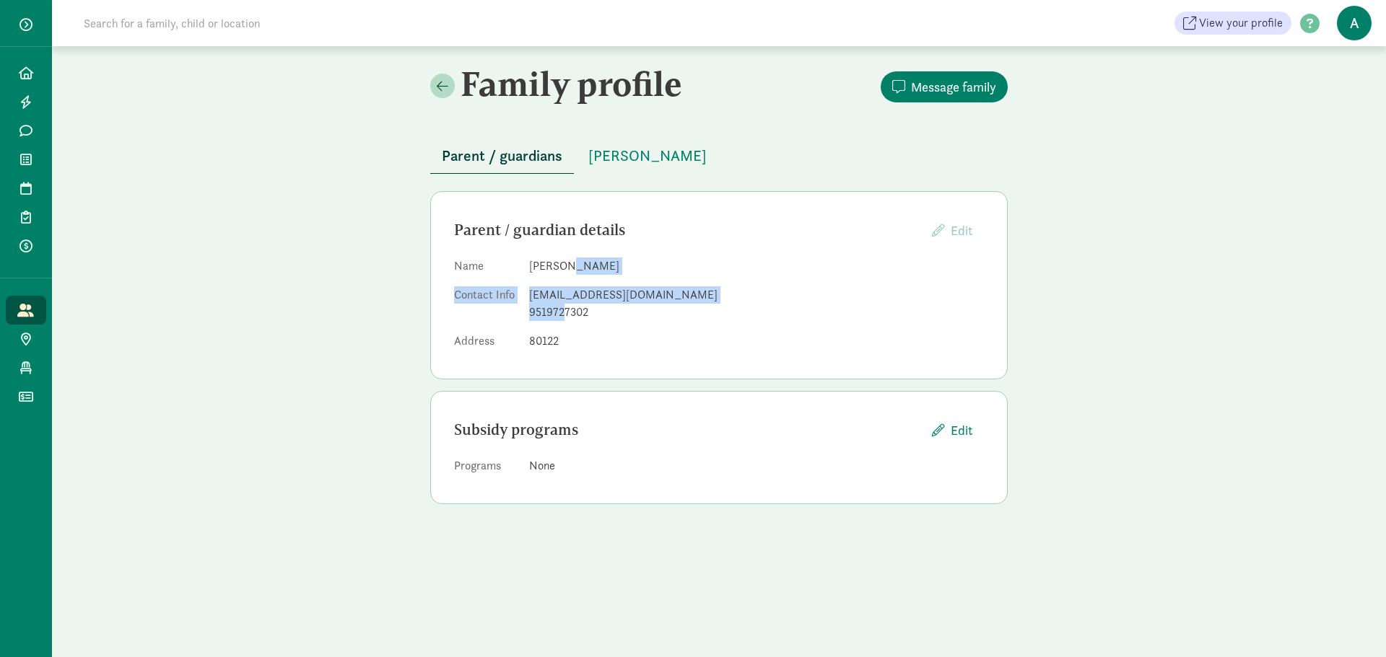
drag, startPoint x: 562, startPoint y: 309, endPoint x: 569, endPoint y: 311, distance: 7.5
click at [564, 313] on dl "Name Julie Boano Contact Info julieannboano@gmail.com 9519727302 Address 80122" at bounding box center [719, 307] width 530 height 98
click at [570, 310] on div "9519727302" at bounding box center [756, 312] width 455 height 17
drag, startPoint x: 560, startPoint y: 269, endPoint x: 564, endPoint y: 325, distance: 56.4
click at [564, 325] on dl "Name Julie Boano Contact Info julieannboano@gmail.com 9519727302 Address 80122" at bounding box center [719, 307] width 530 height 98
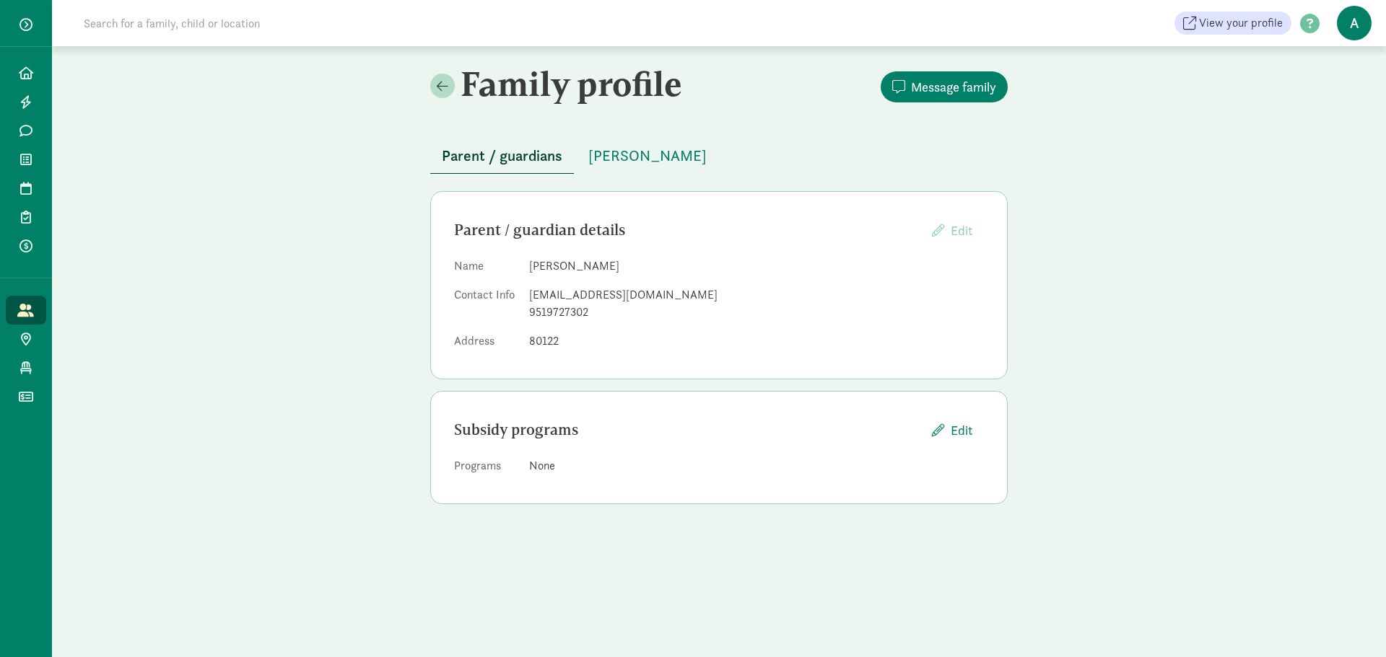
click at [577, 318] on div "9519727302" at bounding box center [756, 312] width 455 height 17
drag, startPoint x: 560, startPoint y: 277, endPoint x: 564, endPoint y: 307, distance: 30.6
click at [564, 307] on dl "Name Julie Boano Contact Info julieannboano@gmail.com 9519727302 Address 80122" at bounding box center [719, 307] width 530 height 98
click at [567, 308] on div "9519727302" at bounding box center [756, 312] width 455 height 17
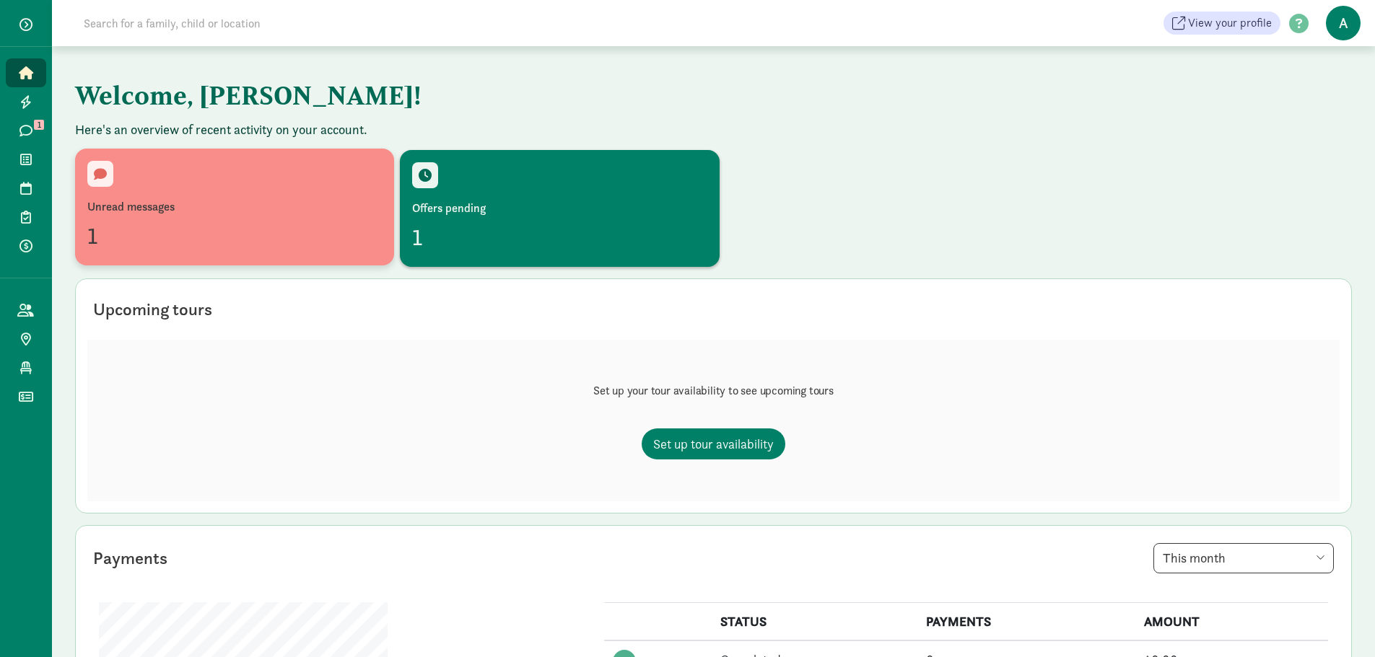
click at [137, 214] on div "Unread messages" at bounding box center [234, 206] width 294 height 17
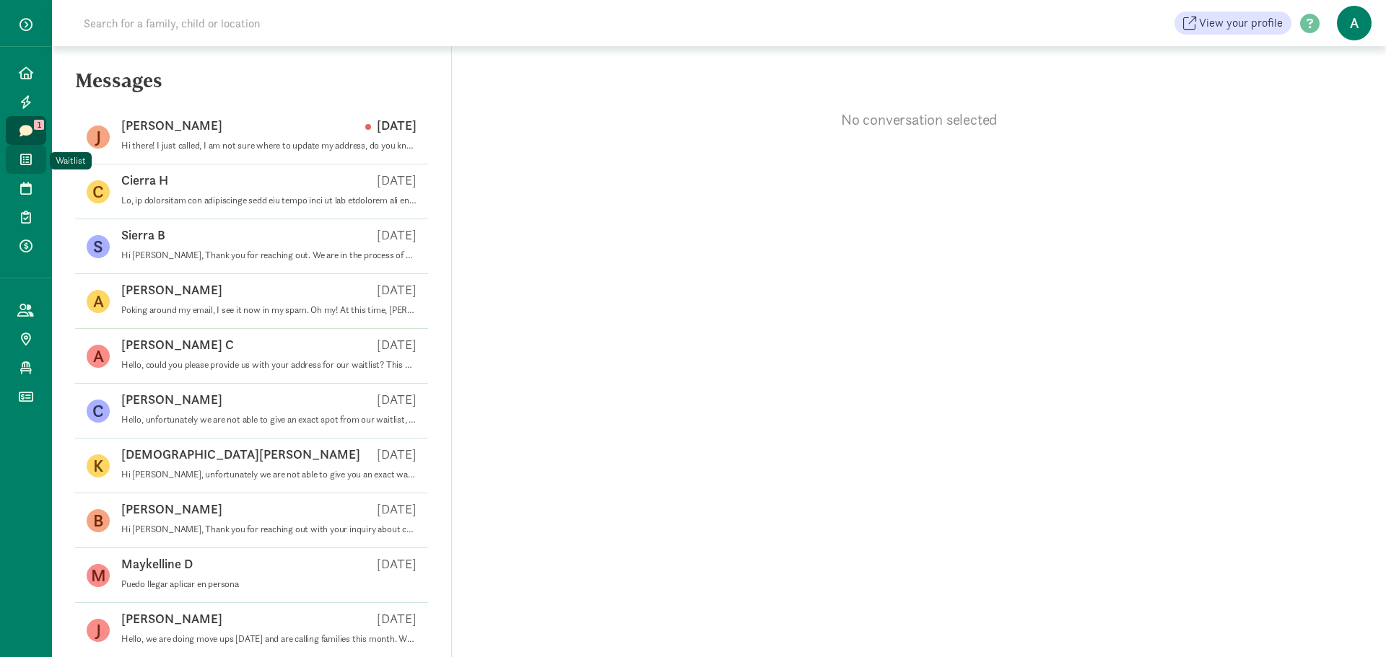
click at [23, 161] on icon at bounding box center [26, 159] width 12 height 13
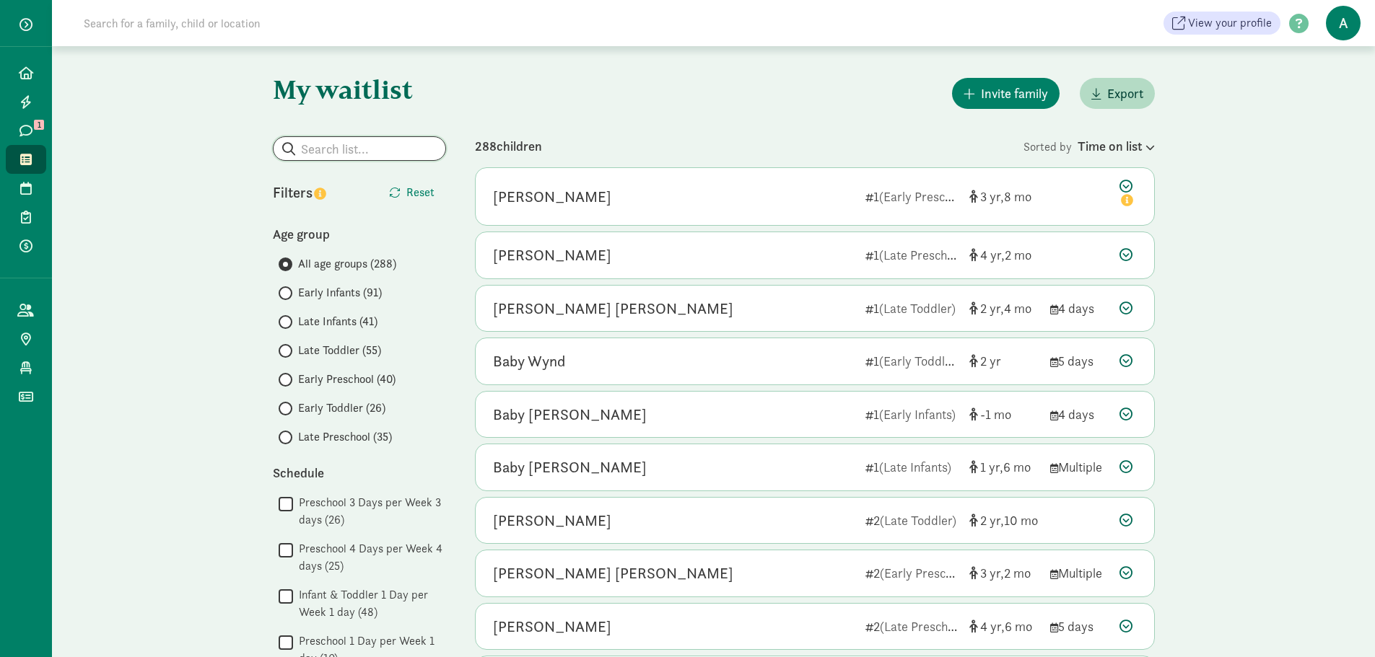
click at [323, 153] on input "search" at bounding box center [360, 148] width 172 height 23
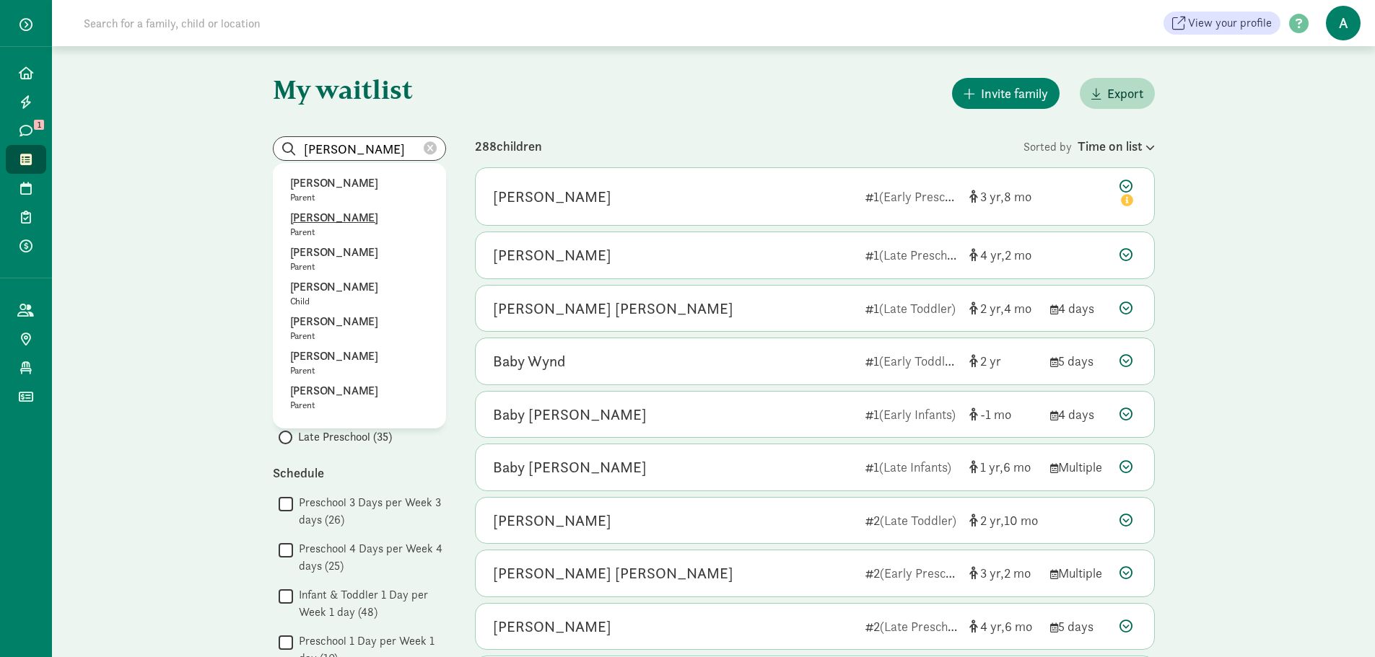
click at [312, 230] on p "Parent" at bounding box center [359, 233] width 139 height 12
type input "[PERSON_NAME]"
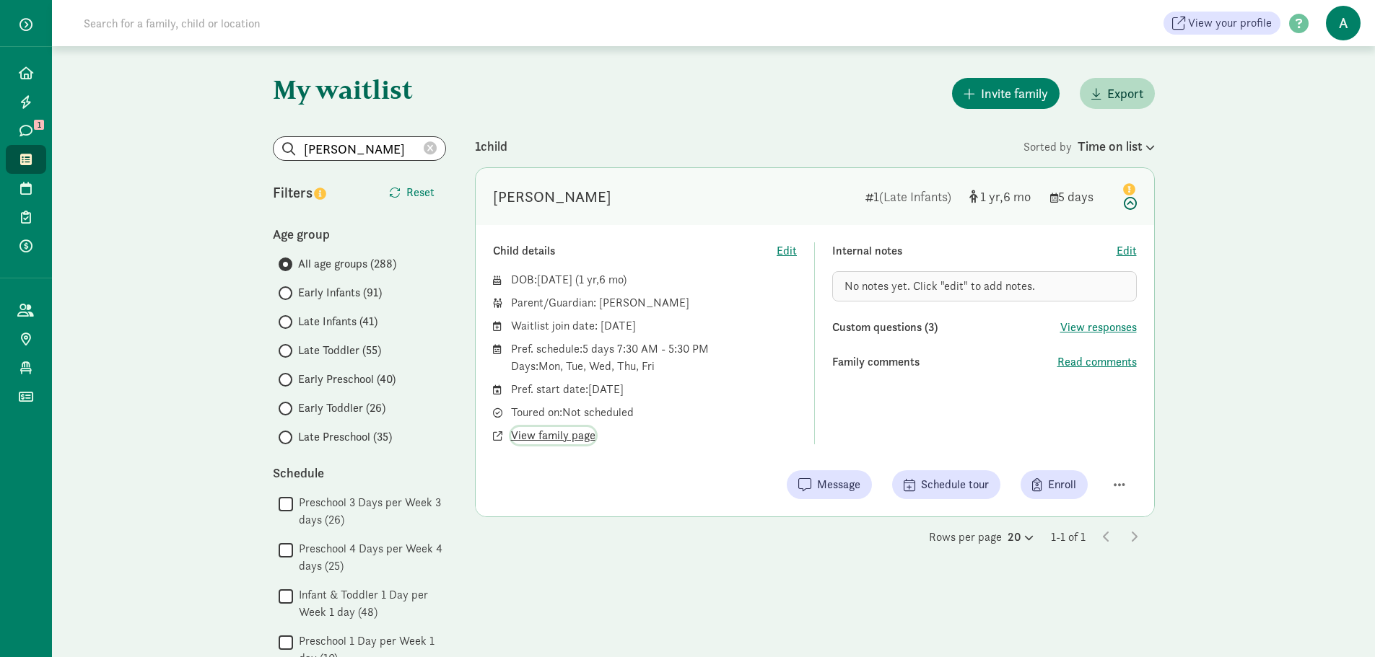
click at [567, 432] on span "View family page" at bounding box center [553, 435] width 84 height 17
click at [816, 476] on span "Message" at bounding box center [829, 484] width 62 height 17
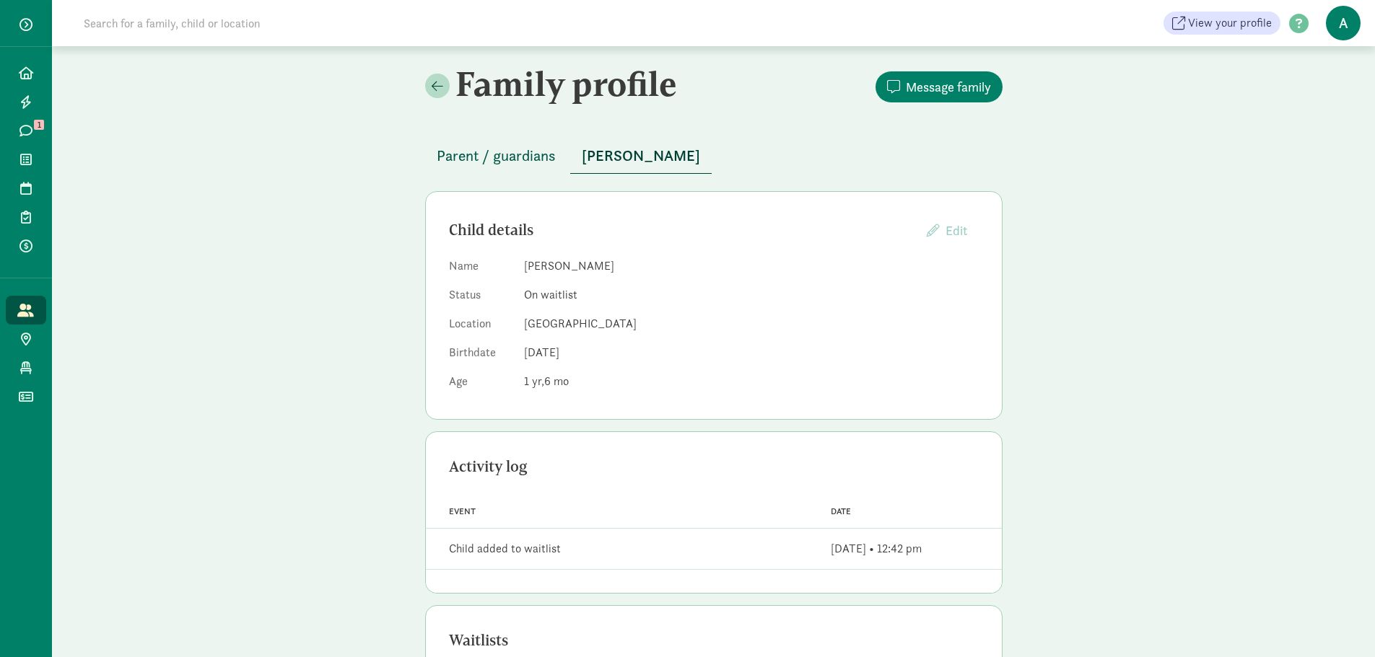
click at [504, 164] on span "Parent / guardians" at bounding box center [496, 155] width 119 height 23
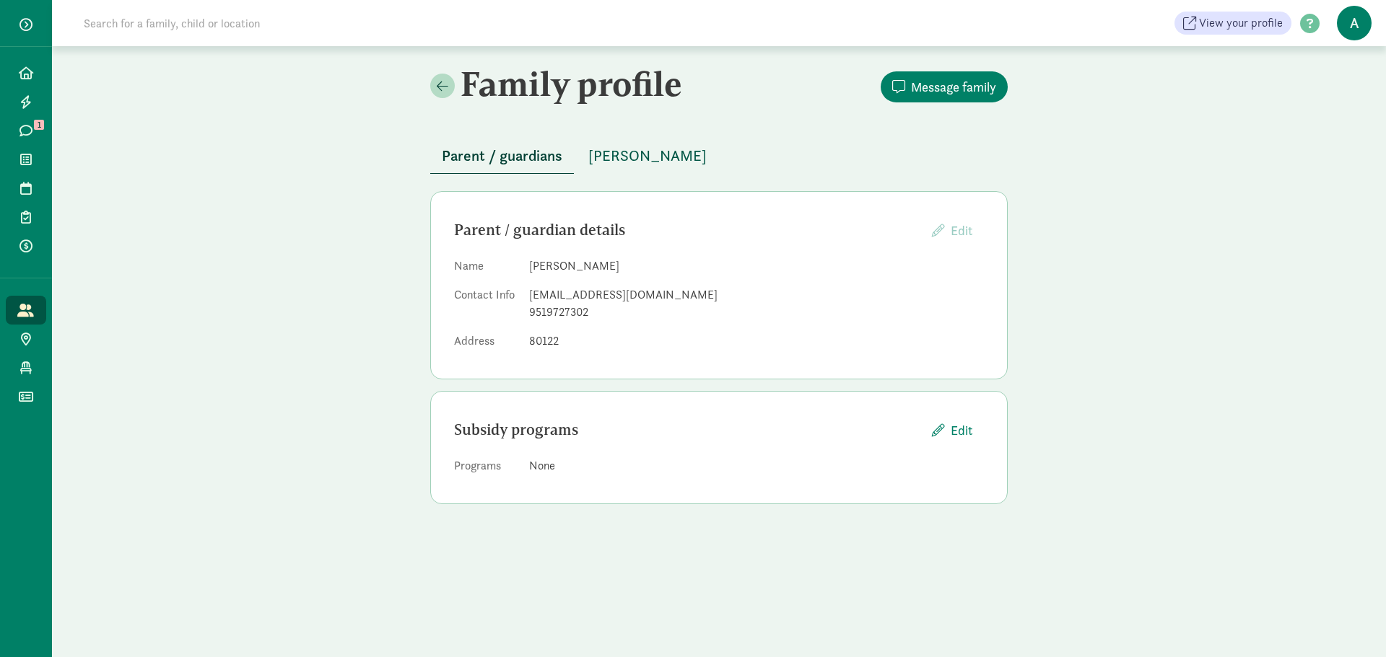
click at [625, 156] on span "[PERSON_NAME]" at bounding box center [647, 155] width 118 height 23
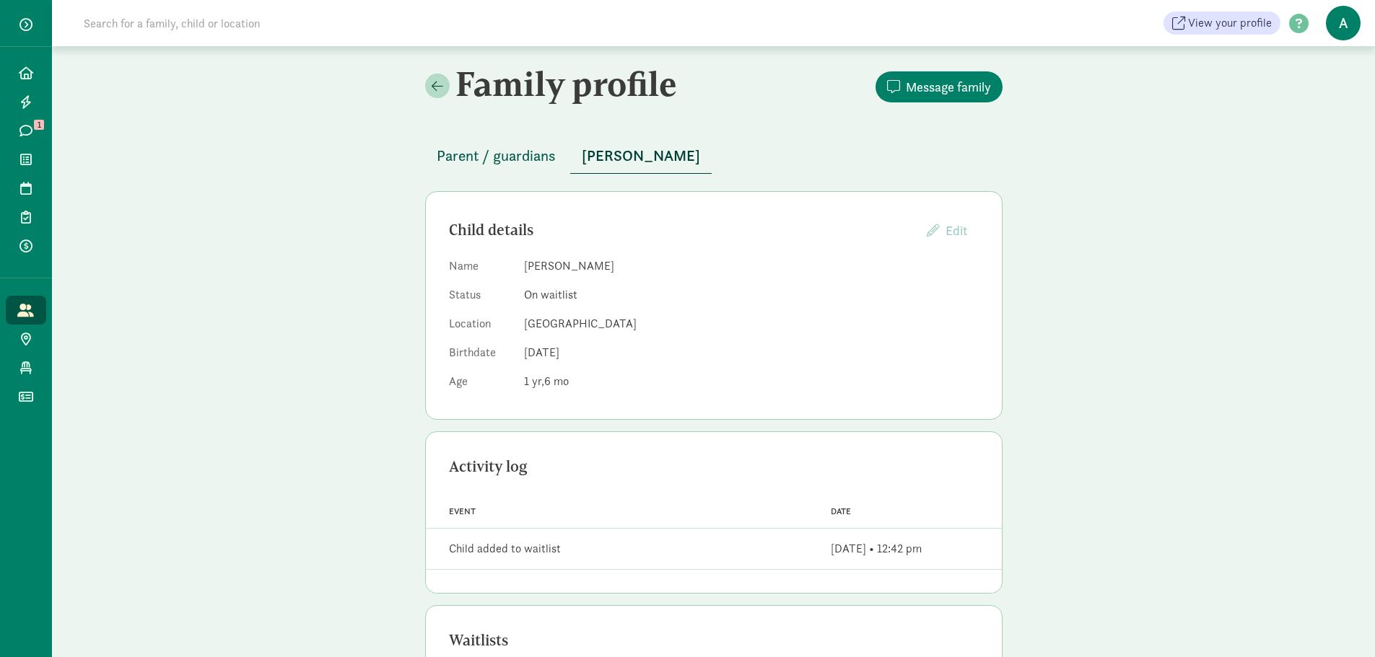
click at [506, 166] on span "Parent / guardians" at bounding box center [496, 155] width 119 height 23
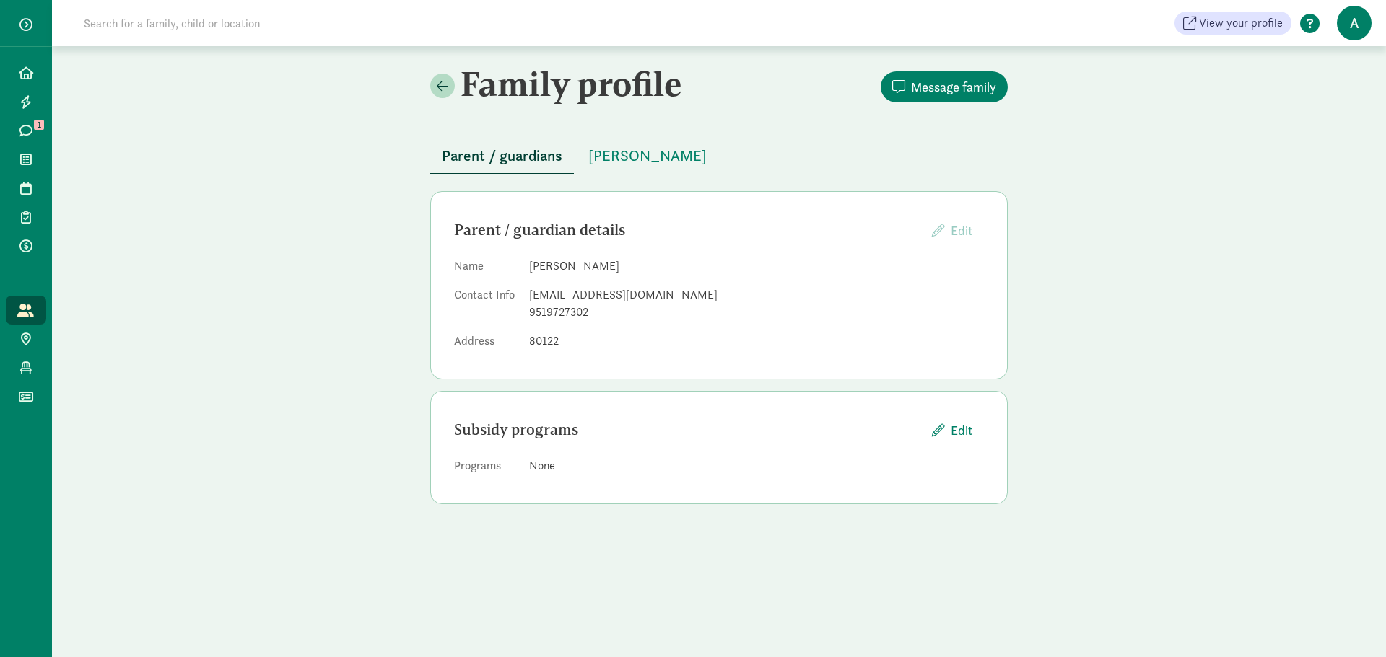
click at [1309, 28] on span at bounding box center [1309, 23] width 37 height 19
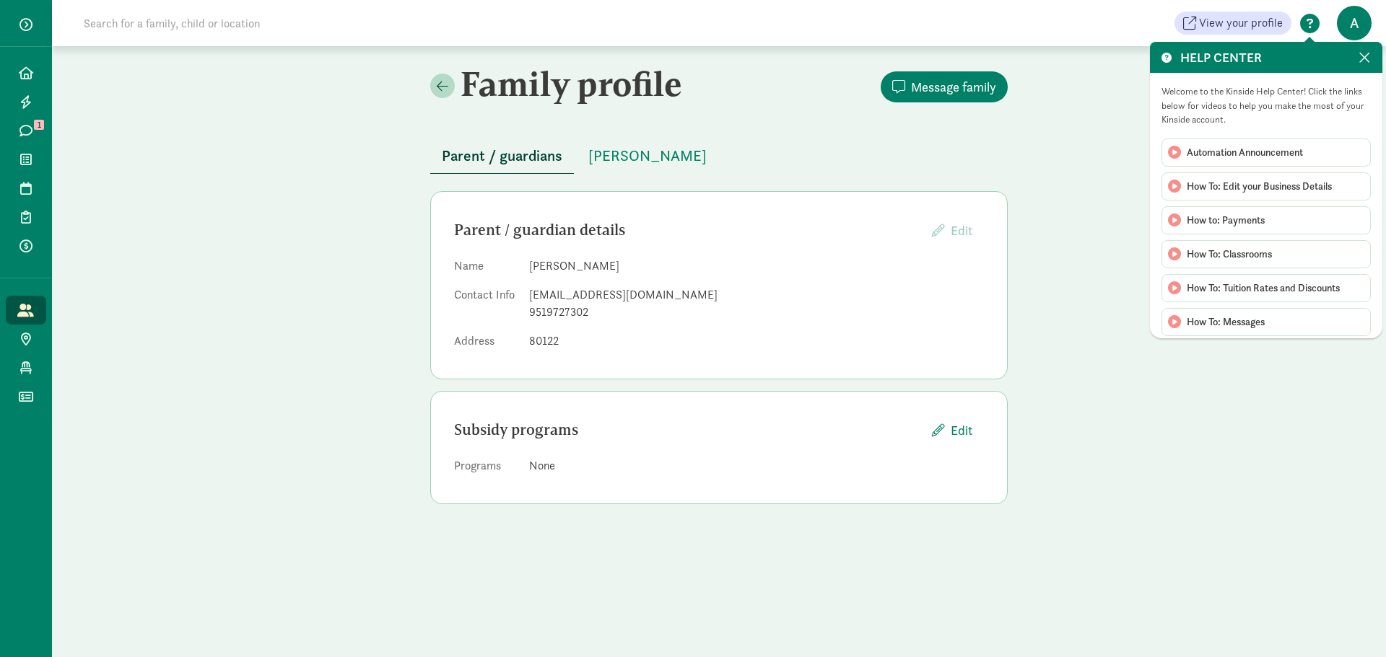
click at [1361, 48] on div "HELP CENTER" at bounding box center [1266, 57] width 232 height 31
click at [1361, 51] on span at bounding box center [1364, 58] width 12 height 16
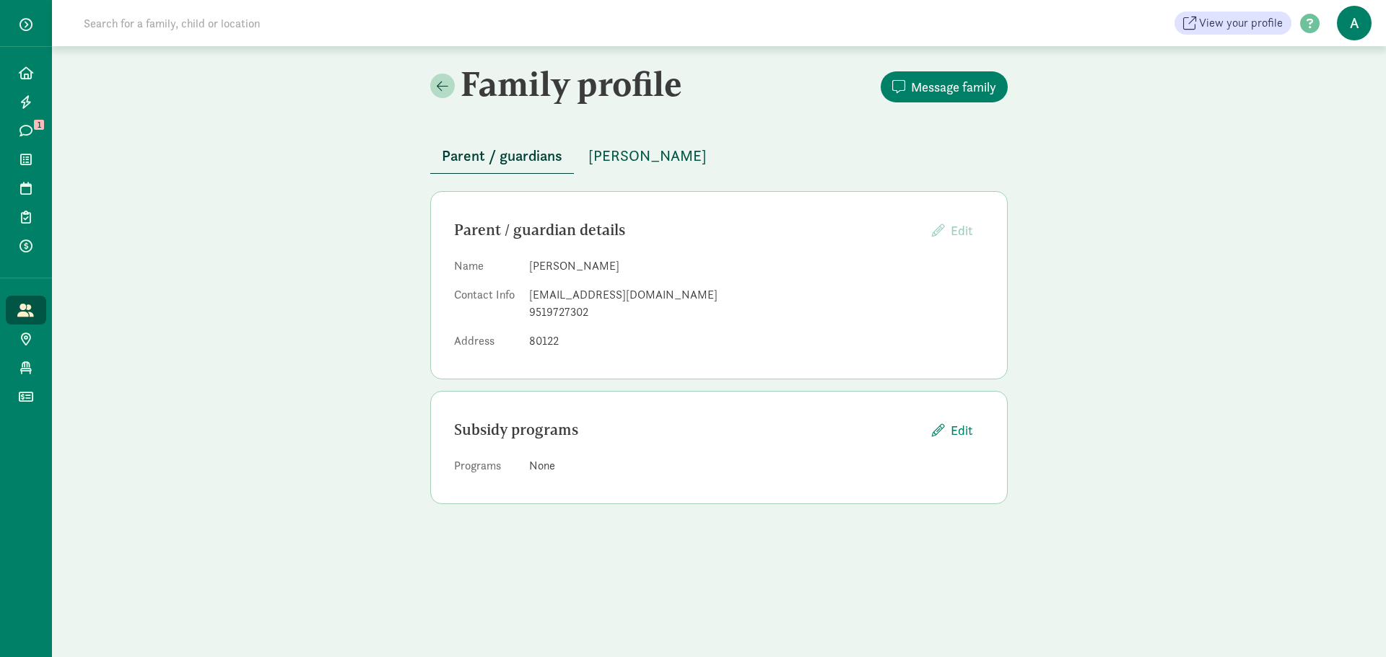
click at [626, 155] on span "Olivia G" at bounding box center [647, 155] width 118 height 23
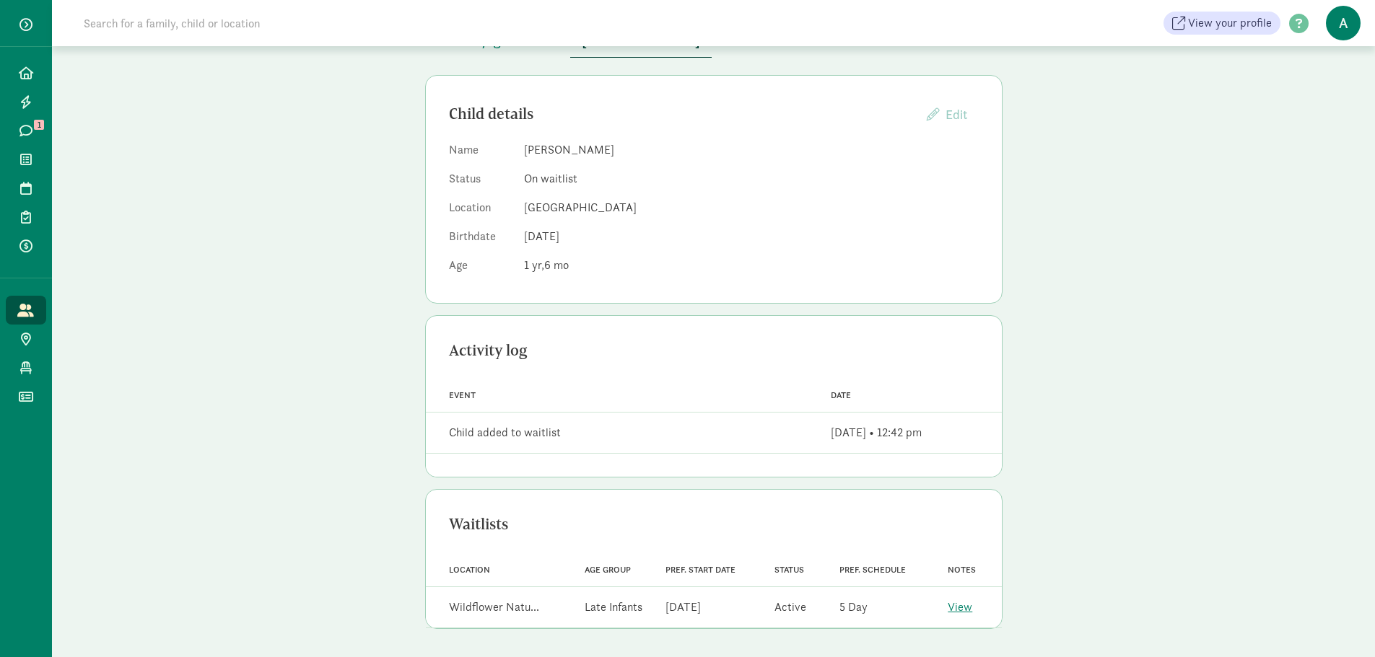
scroll to position [117, 0]
click at [971, 609] on link "View" at bounding box center [960, 606] width 25 height 15
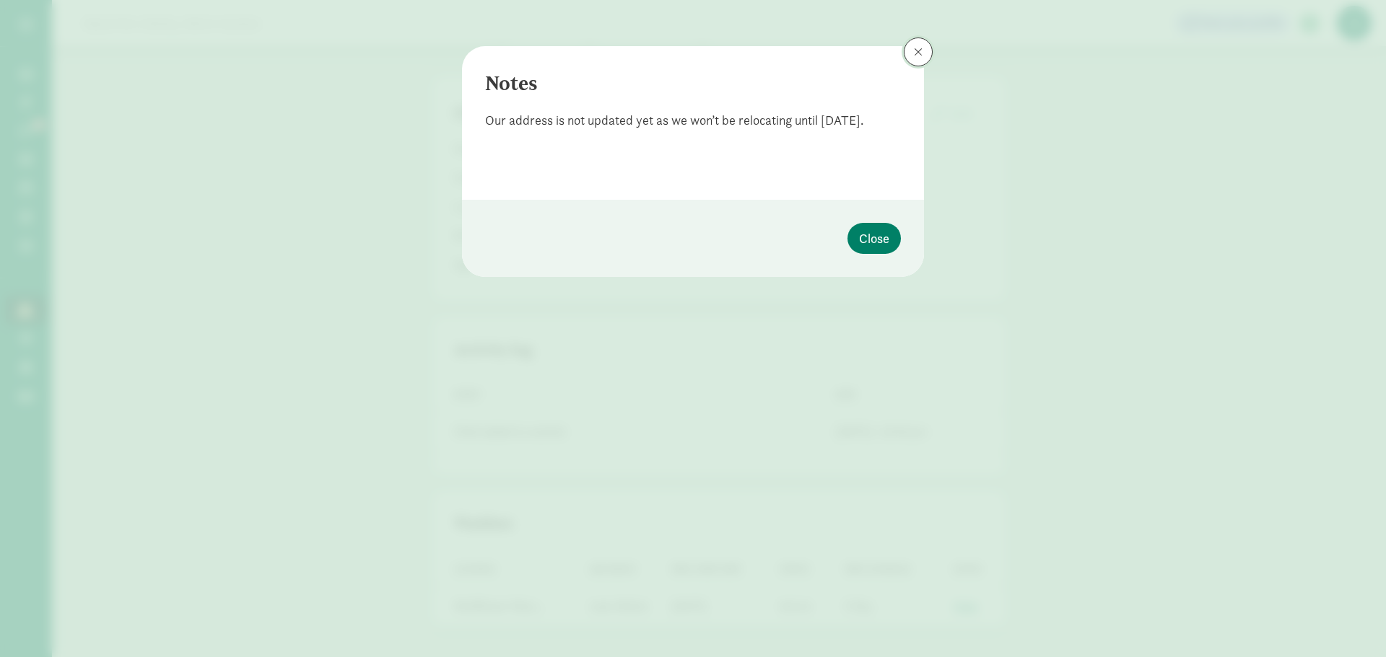
click at [923, 61] on button at bounding box center [918, 52] width 29 height 29
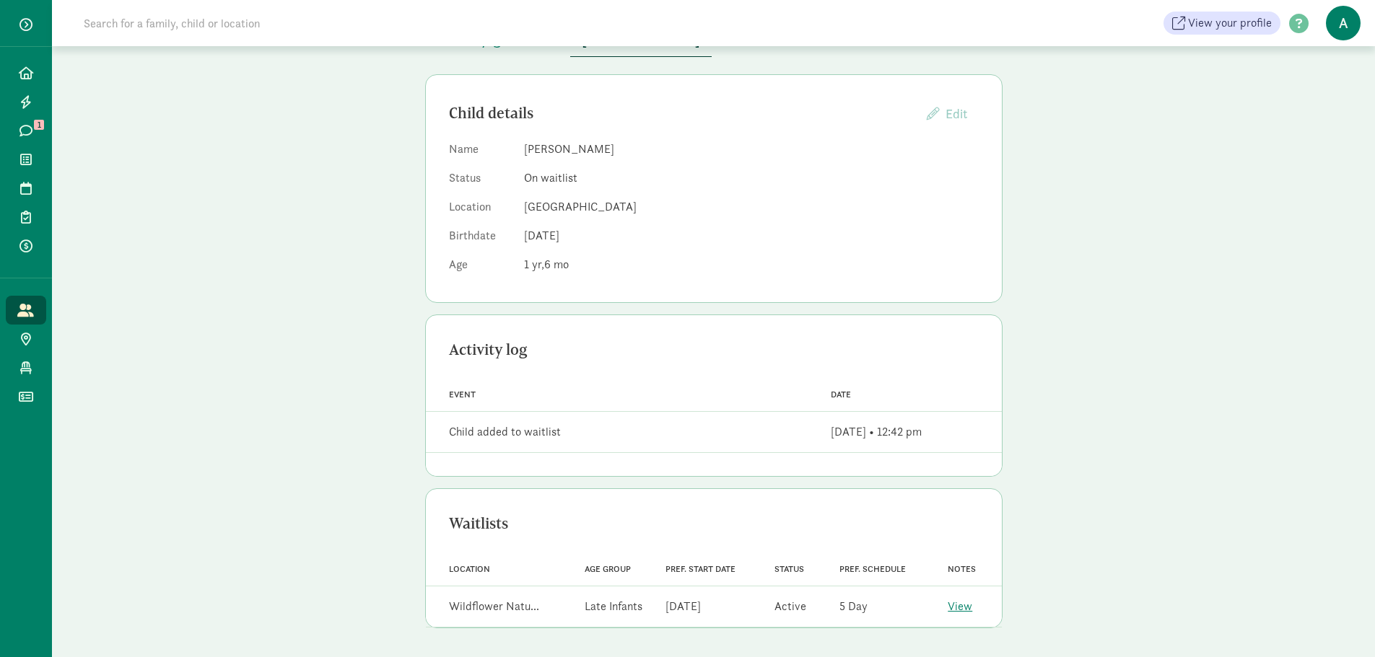
click at [780, 605] on div "Location Wildflower Natu... Age Group Late Infants Pref. start date Jul 21, 202…" at bounding box center [714, 607] width 576 height 40
click at [538, 603] on div "Location Wildflower Natu..." at bounding box center [497, 607] width 130 height 29
click at [25, 158] on icon at bounding box center [26, 159] width 12 height 13
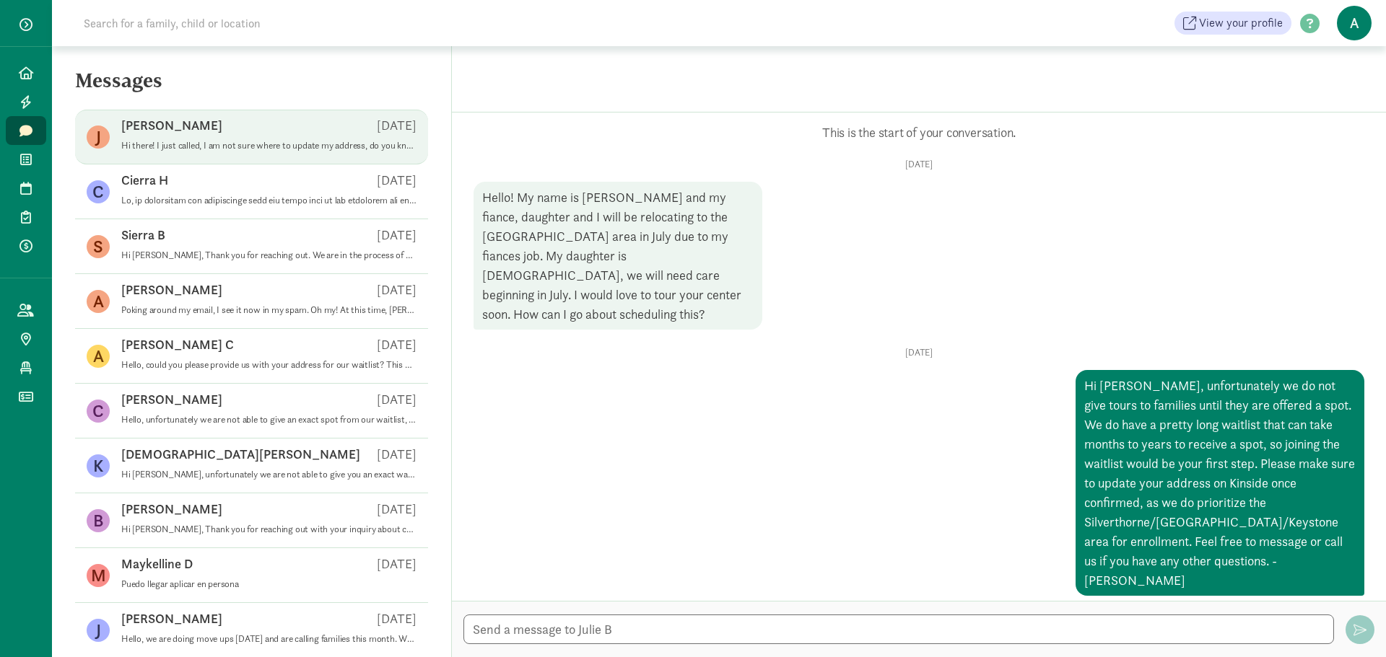
scroll to position [479, 0]
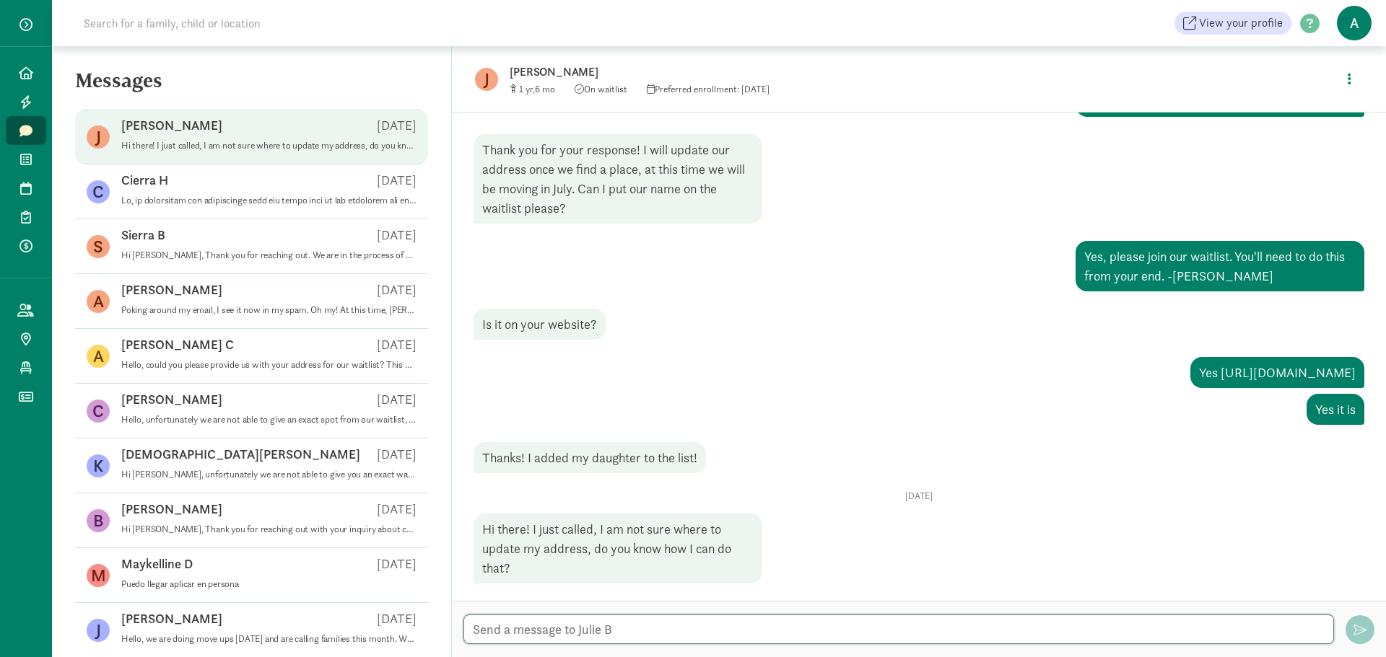
click at [621, 633] on textarea at bounding box center [898, 630] width 870 height 30
drag, startPoint x: 712, startPoint y: 627, endPoint x: 519, endPoint y: 642, distance: 194.0
click at [519, 642] on textarea "Hi, I am not sure how you can update your address" at bounding box center [898, 630] width 870 height 30
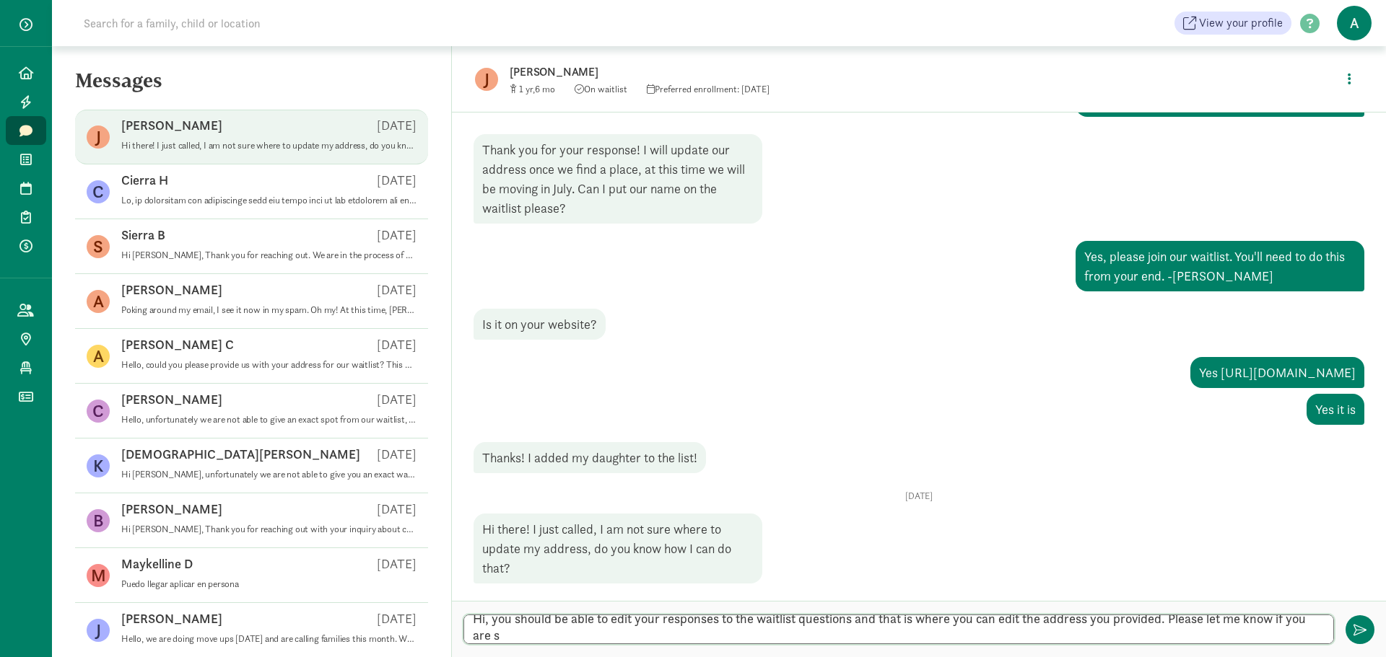
scroll to position [0, 0]
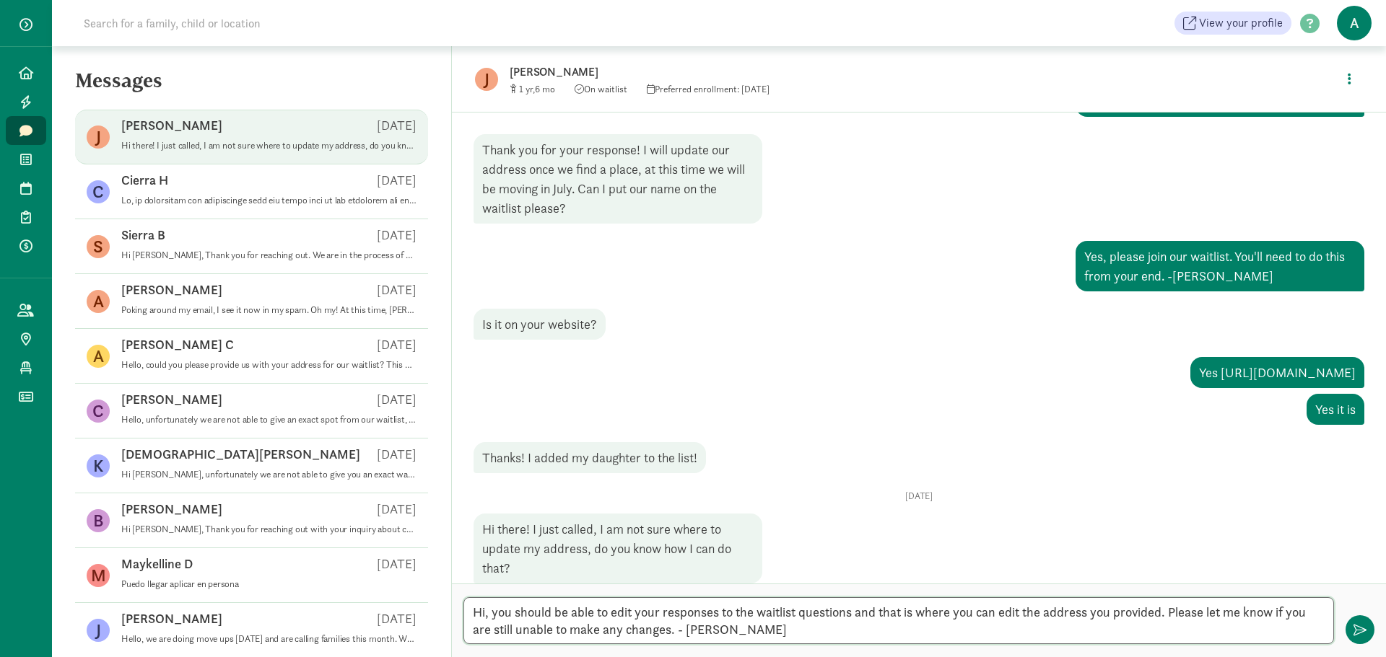
drag, startPoint x: 1019, startPoint y: 615, endPoint x: 1023, endPoint y: 624, distance: 10.1
click at [1019, 616] on textarea "Hi, you should be able to edit your responses to the waitlist questions and tha…" at bounding box center [898, 621] width 870 height 47
drag, startPoint x: 1178, startPoint y: 616, endPoint x: 1115, endPoint y: 616, distance: 62.8
click at [1115, 616] on textarea "Hi, you should be able to edit your responses to the waitlist questions and tha…" at bounding box center [898, 621] width 870 height 47
click at [1002, 643] on textarea "Hi, you should be able to edit your responses to the waitlist questions and tha…" at bounding box center [898, 621] width 870 height 47
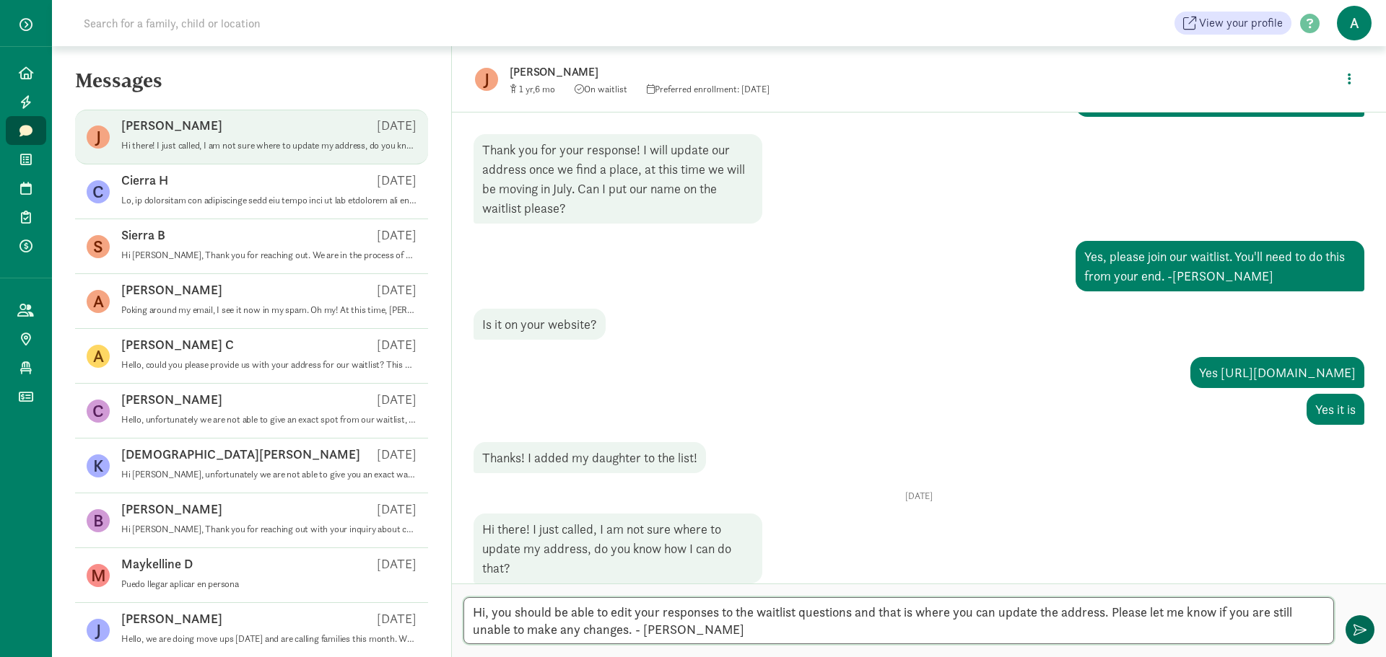
type textarea "Hi, you should be able to edit your responses to the waitlist questions and tha…"
click at [1367, 629] on button "button" at bounding box center [1359, 630] width 29 height 29
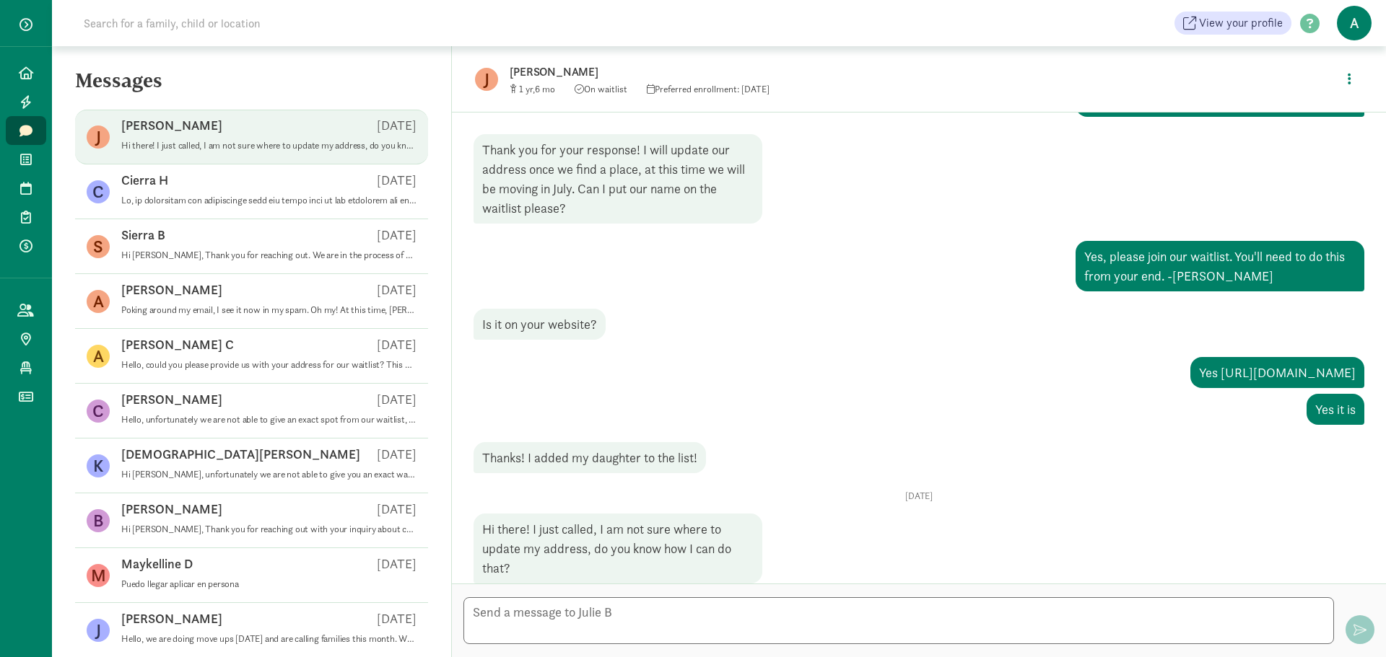
scroll to position [586, 0]
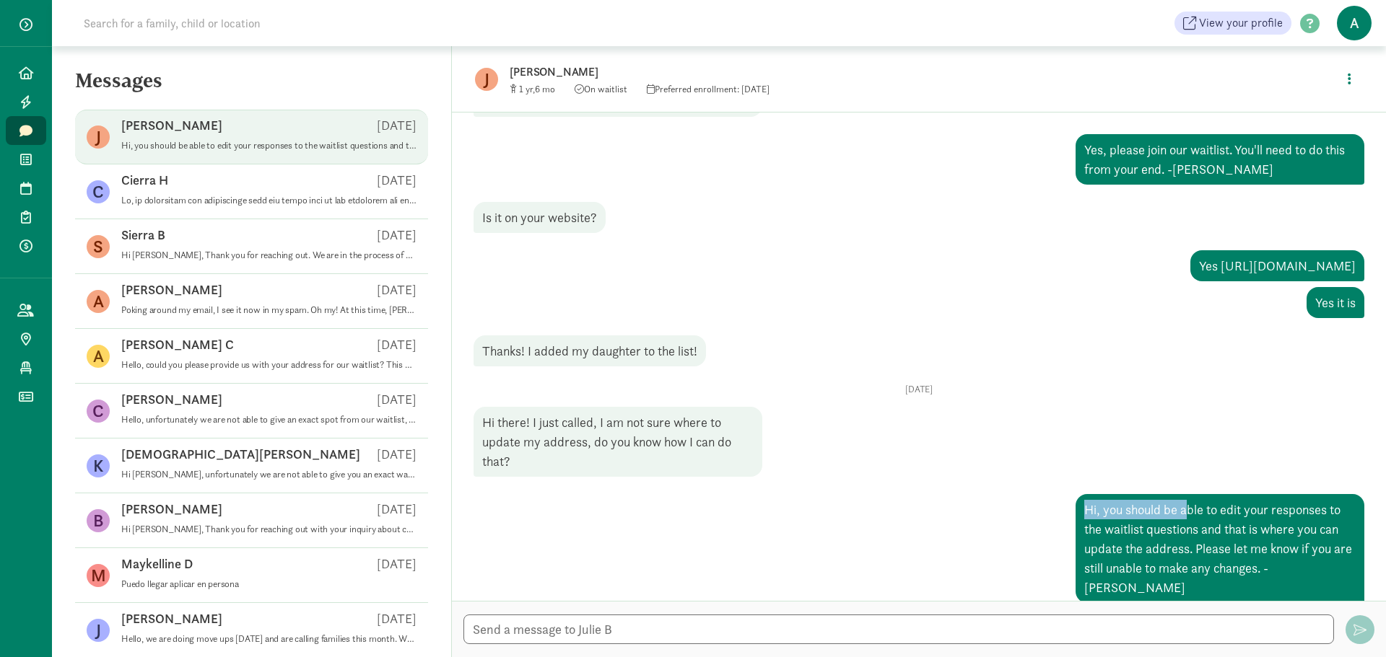
drag, startPoint x: 948, startPoint y: 487, endPoint x: 903, endPoint y: 484, distance: 45.6
click at [925, 485] on div "Wed, Aug 27 Hi there! I just called, I am not sure where to update my address, …" at bounding box center [918, 493] width 891 height 219
drag, startPoint x: 748, startPoint y: 311, endPoint x: 484, endPoint y: 232, distance: 275.8
click at [709, 384] on div "Wed, Jan 29 Hi Julie, unfortunately we do not give tours to families until they…" at bounding box center [918, 493] width 891 height 219
click at [35, 67] on link "Home" at bounding box center [26, 72] width 40 height 29
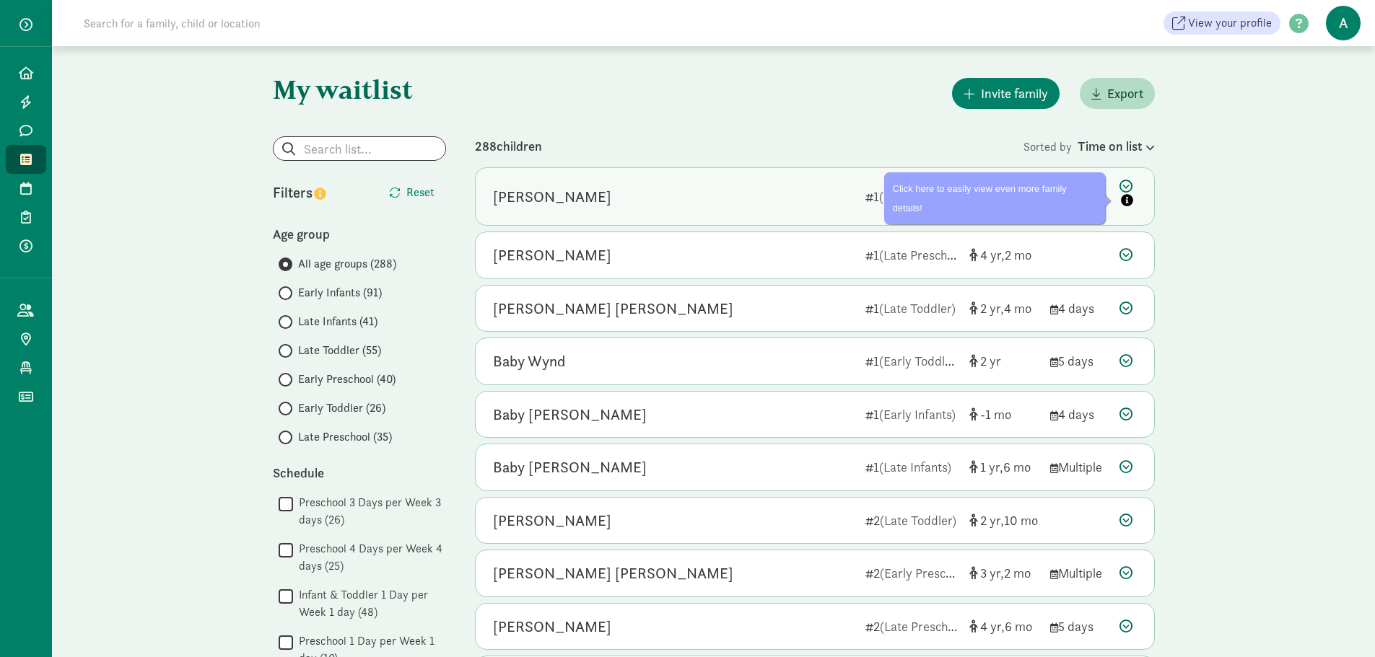
click at [1119, 183] on icon at bounding box center [1127, 195] width 17 height 30
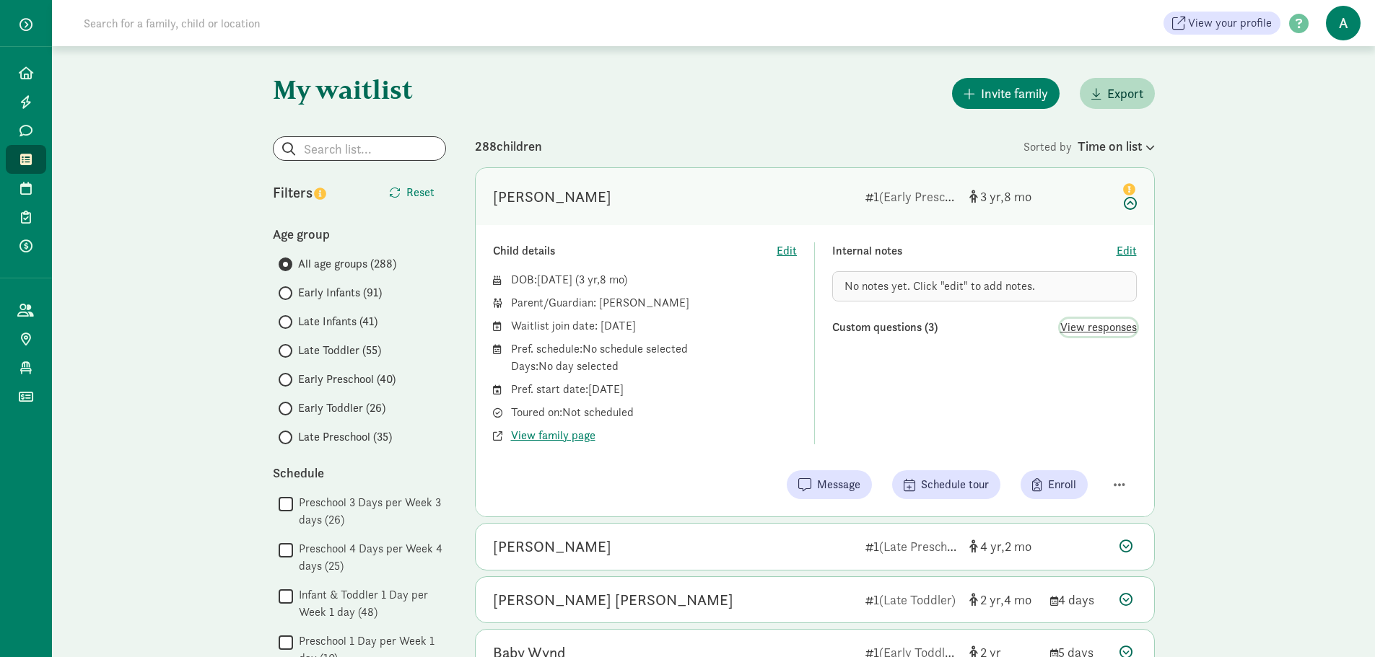
click at [1090, 320] on span "View responses" at bounding box center [1098, 327] width 77 height 17
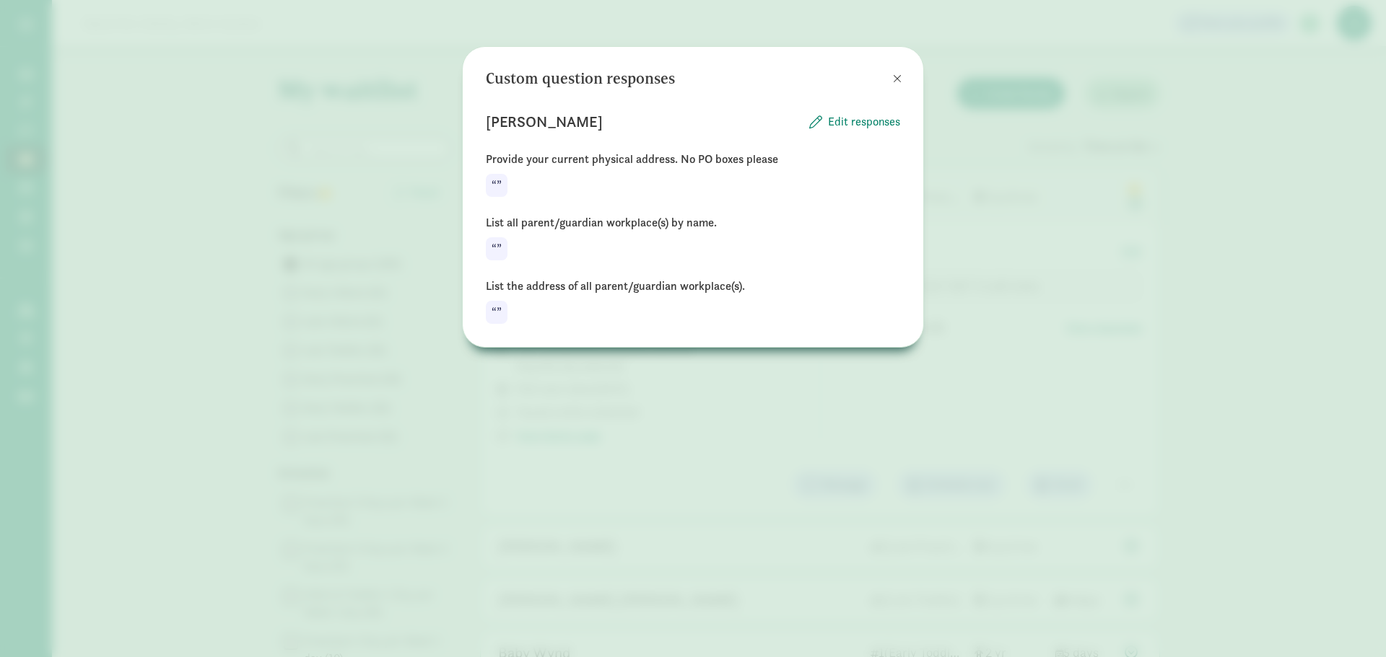
click at [494, 191] on div "“”" at bounding box center [497, 185] width 22 height 23
drag, startPoint x: 899, startPoint y: 72, endPoint x: 889, endPoint y: 73, distance: 9.4
click at [899, 71] on button at bounding box center [897, 78] width 29 height 29
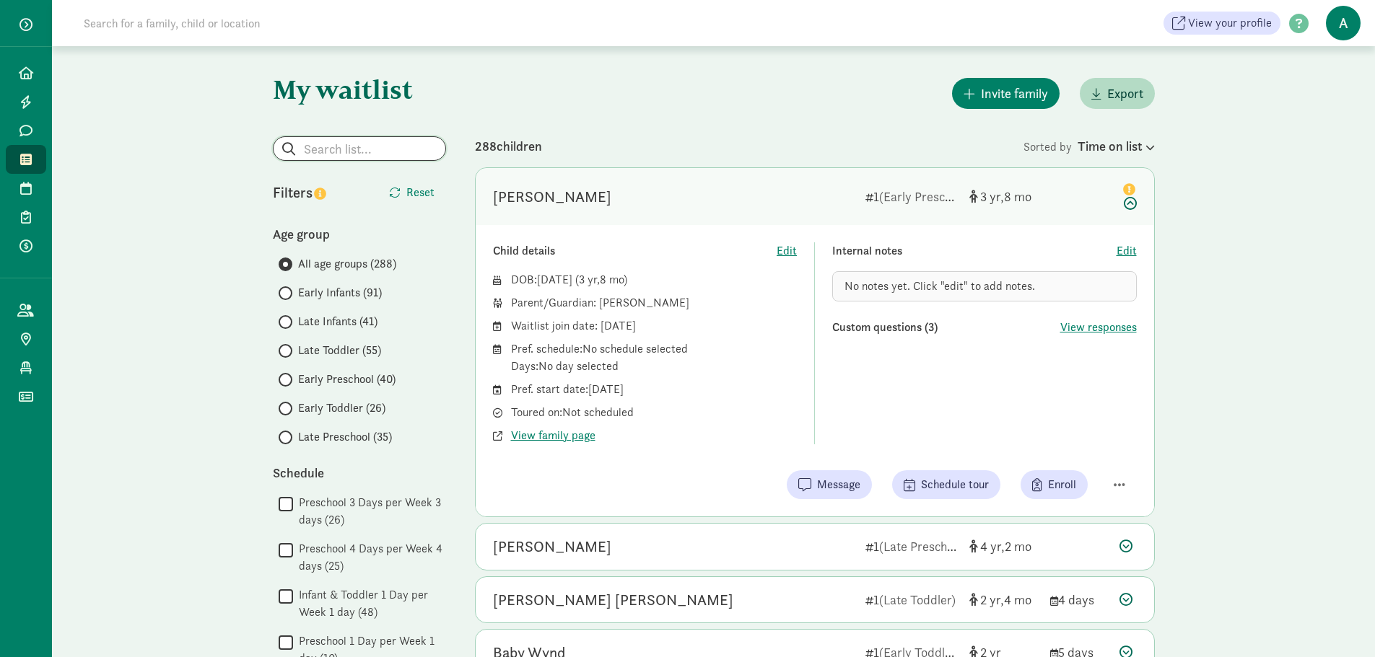
click at [346, 152] on input "search" at bounding box center [360, 148] width 172 height 23
click at [302, 183] on p "[PERSON_NAME]" at bounding box center [359, 183] width 139 height 17
type input "Juana Sanchez"
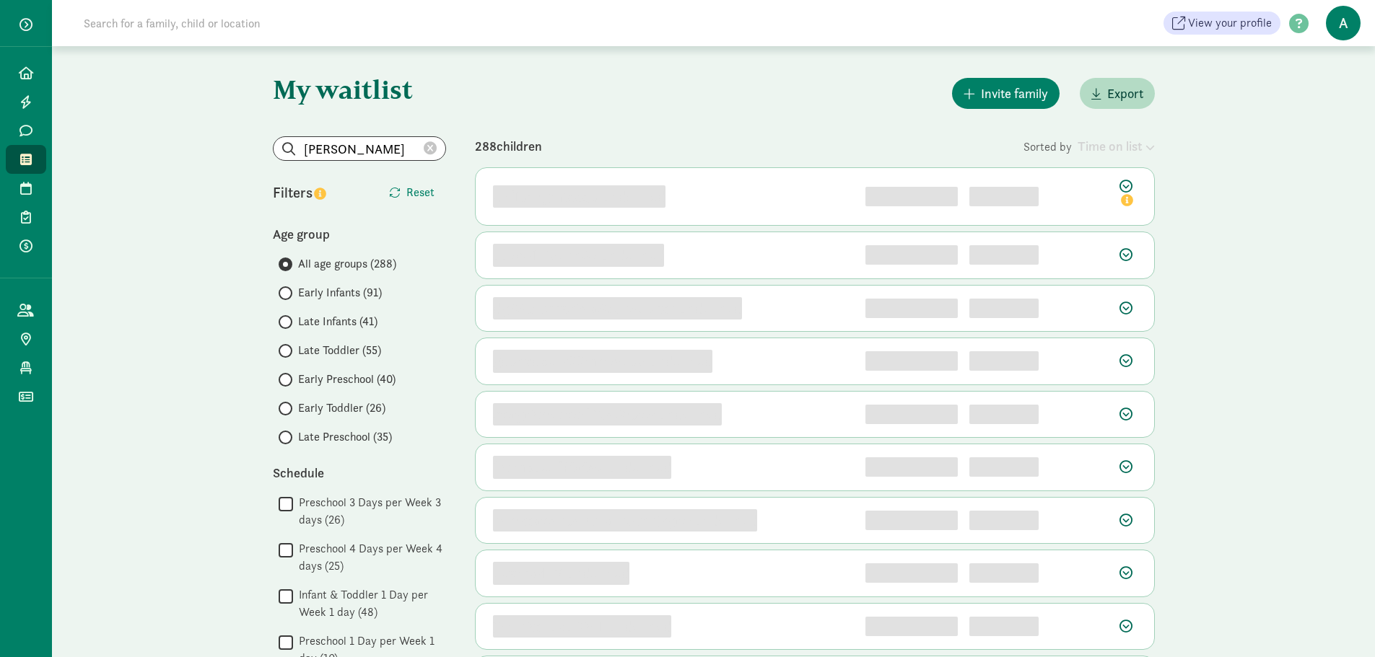
click at [434, 152] on icon at bounding box center [430, 148] width 13 height 13
click at [366, 151] on input "search" at bounding box center [360, 148] width 172 height 23
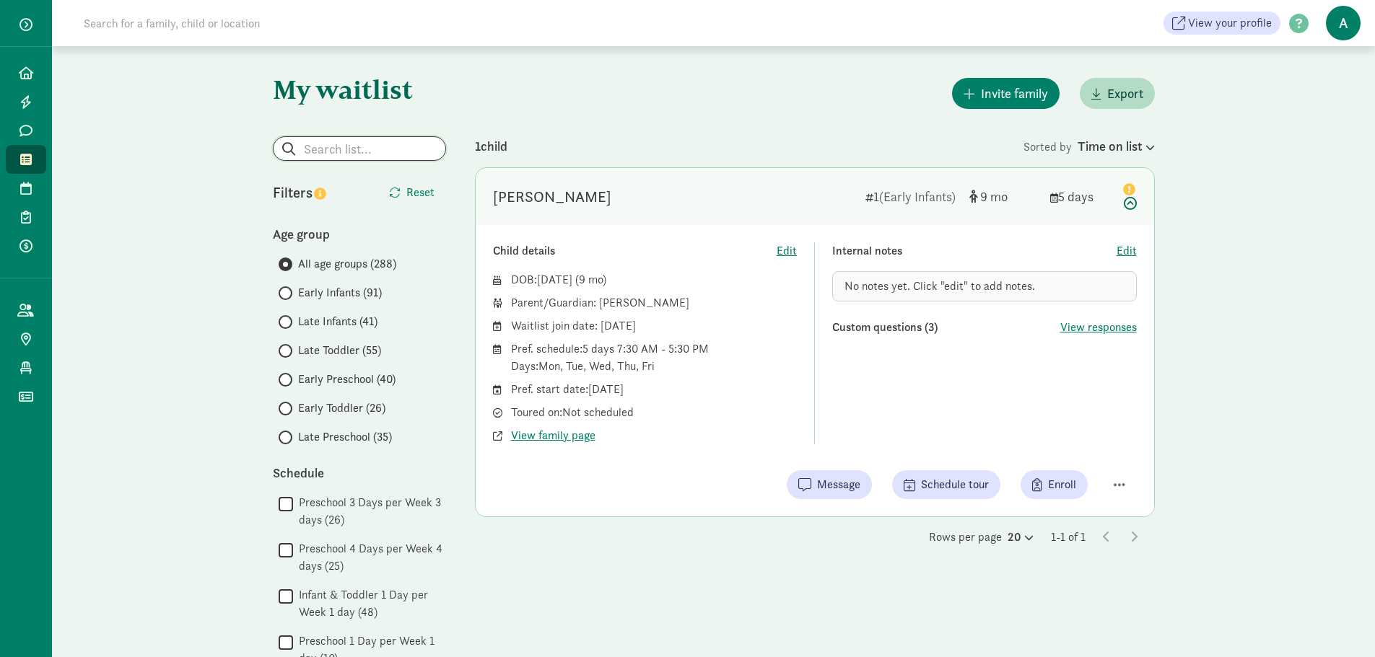
type input "u"
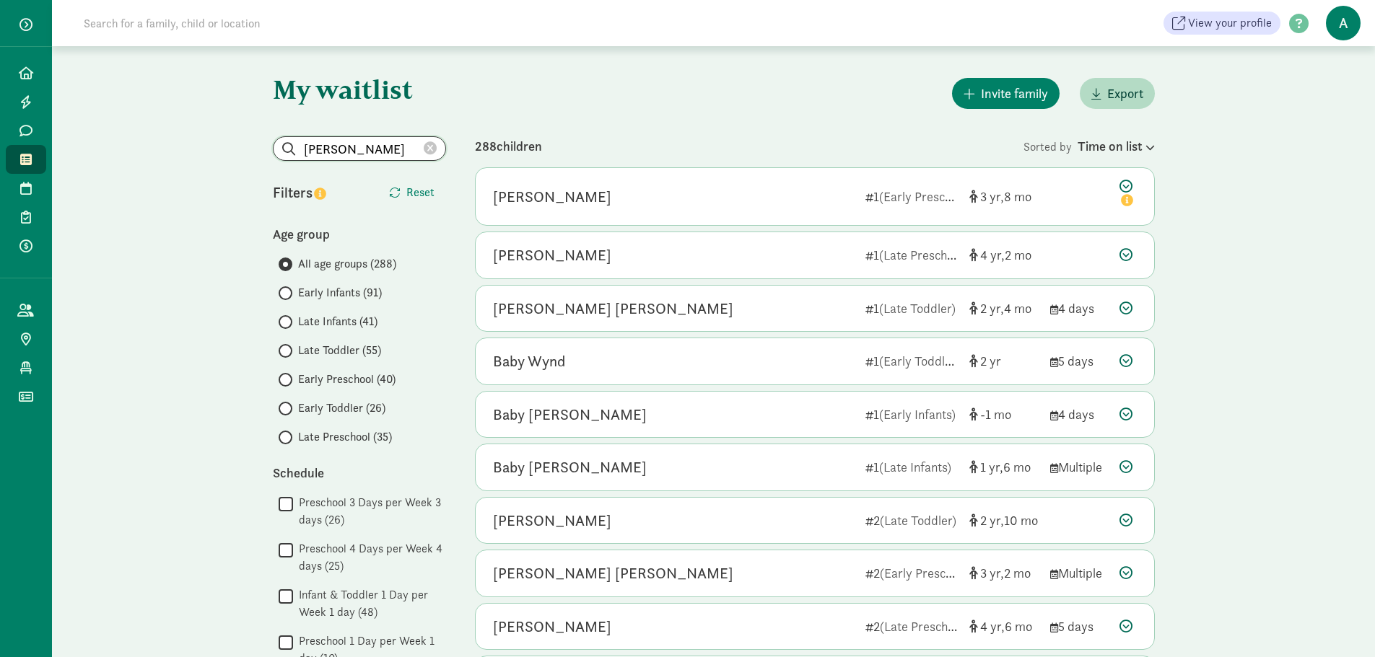
click at [359, 146] on input "julie b" at bounding box center [360, 148] width 172 height 23
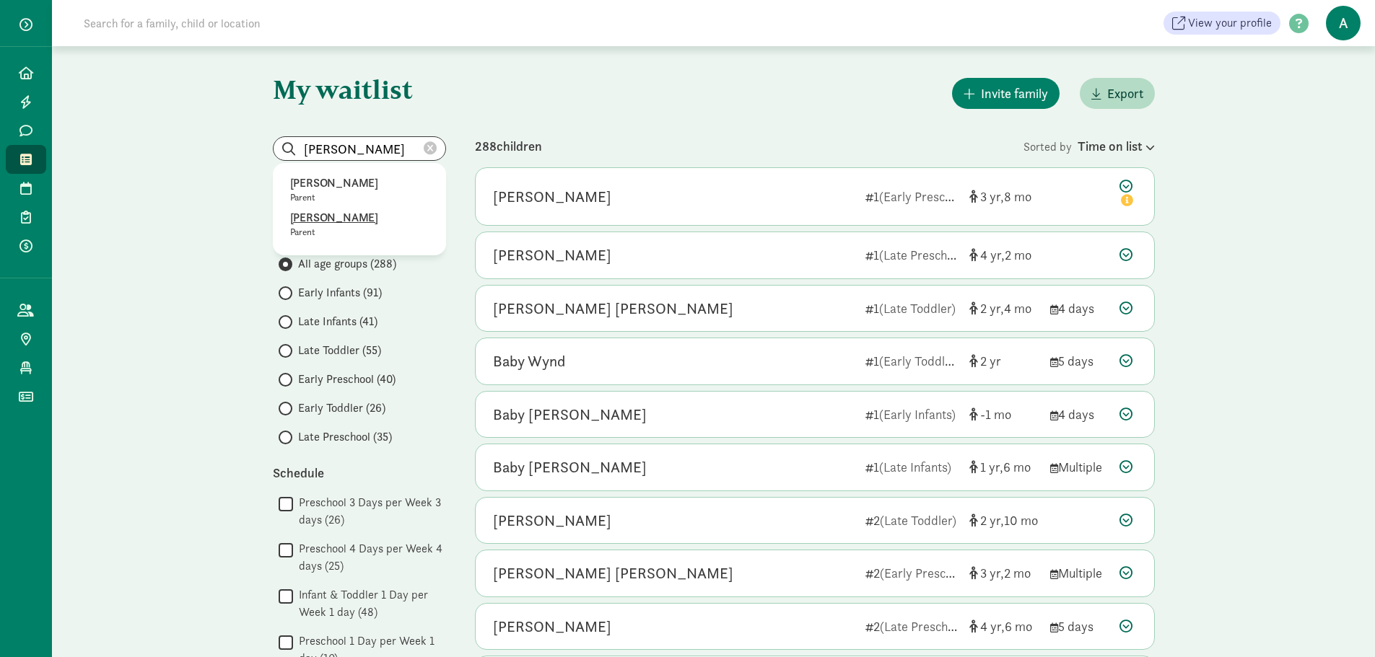
click at [316, 220] on p "Julie Boano" at bounding box center [359, 217] width 139 height 17
type input "Julie Boano"
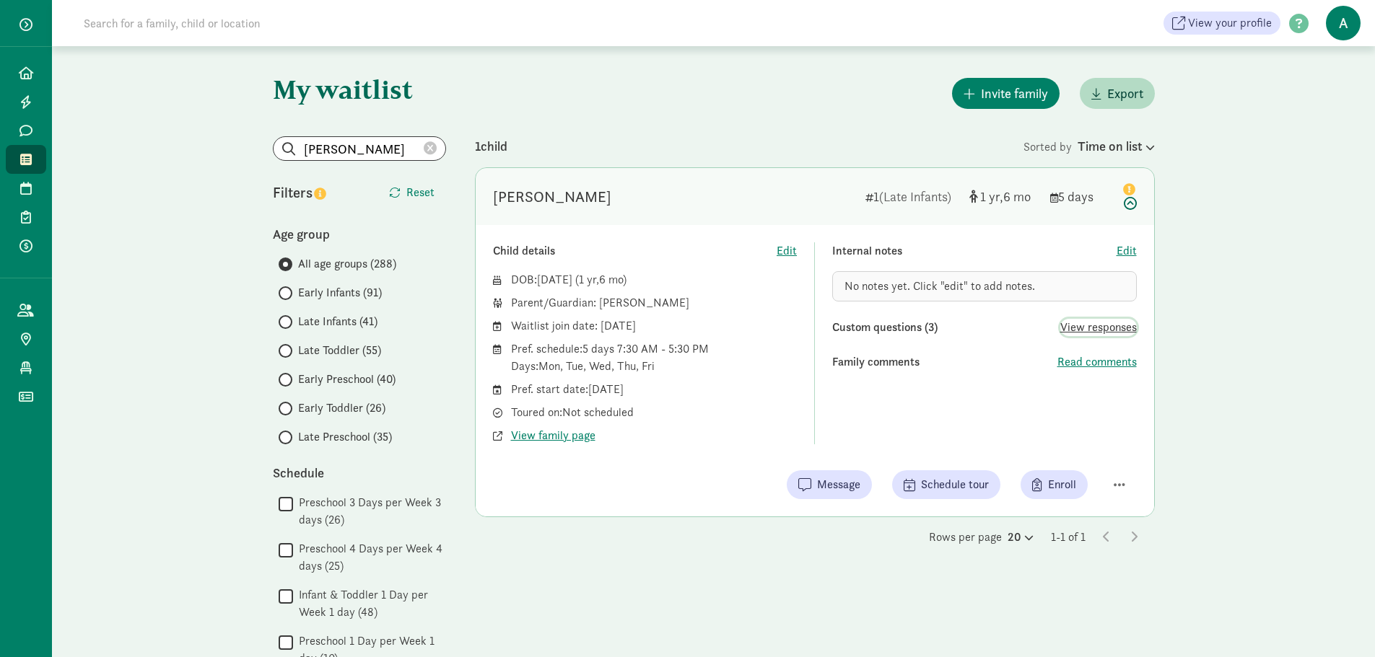
click at [1117, 331] on span "View responses" at bounding box center [1098, 327] width 77 height 17
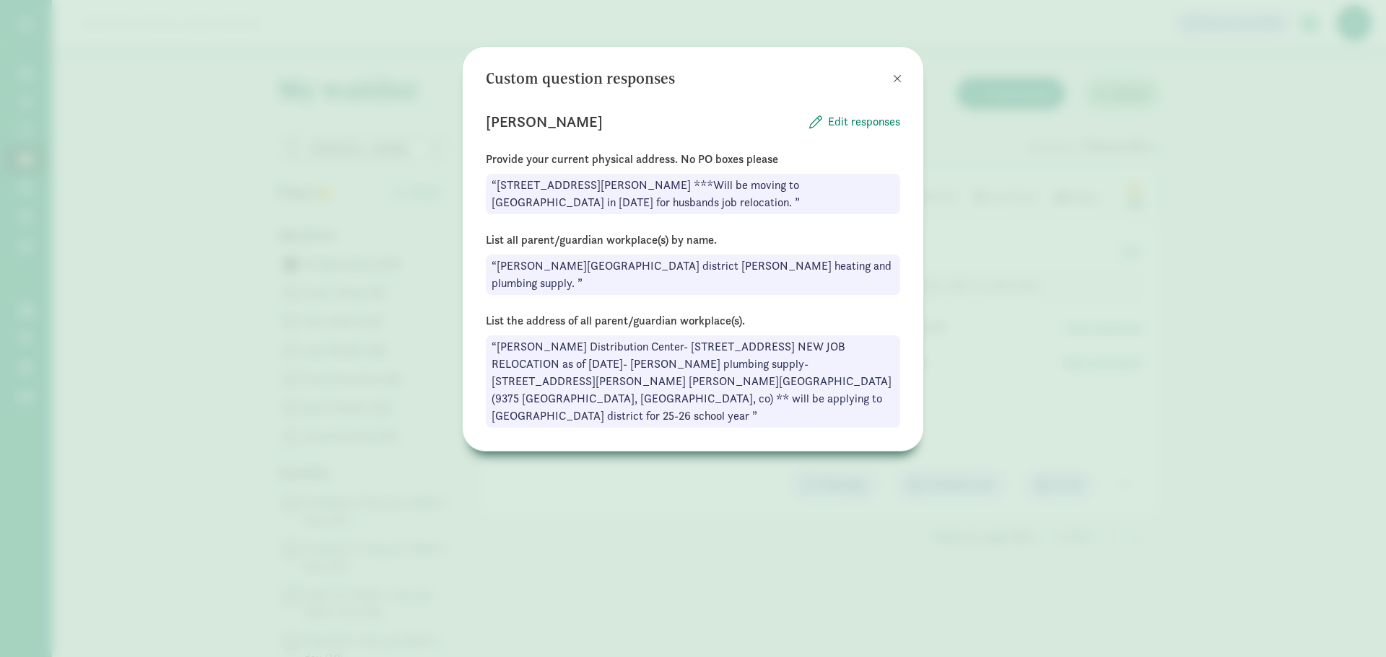
click at [673, 100] on div "Custom question responses Olivia G Edit responses Provide your current physical…" at bounding box center [693, 249] width 414 height 358
click at [844, 115] on span "Edit responses" at bounding box center [864, 121] width 72 height 17
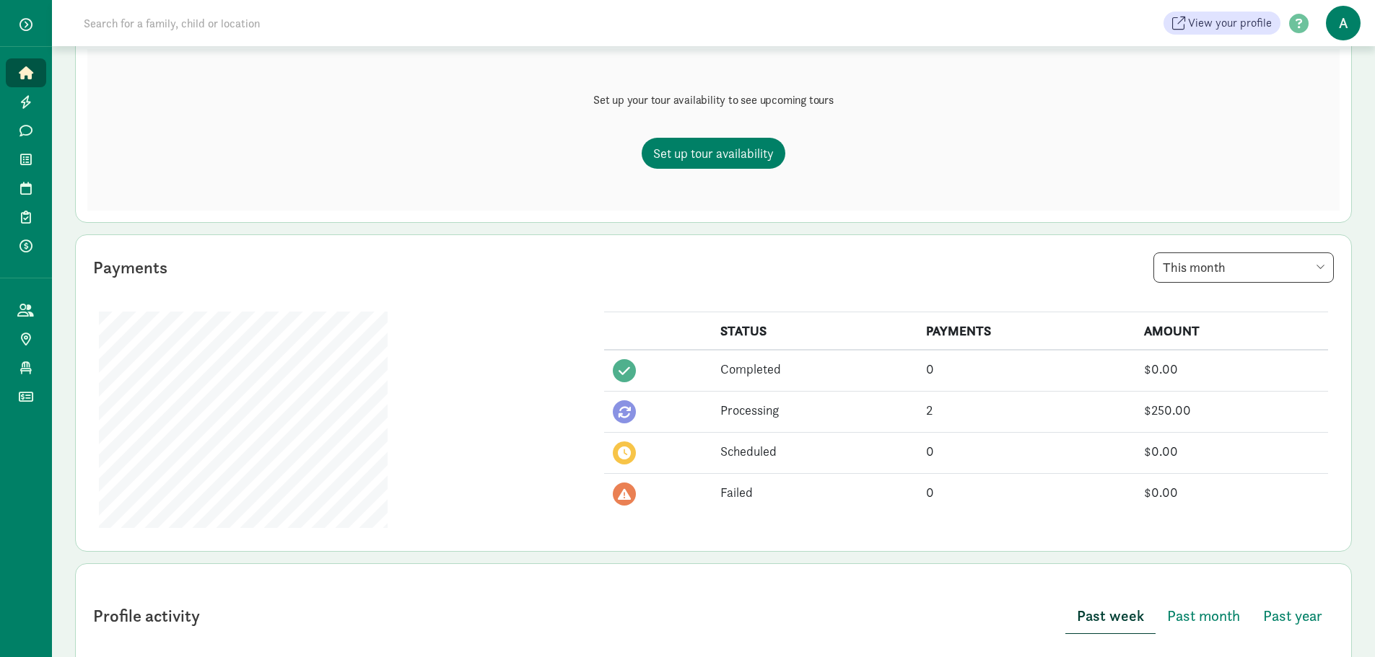
scroll to position [217, 0]
